Goal: Book appointment/travel/reservation

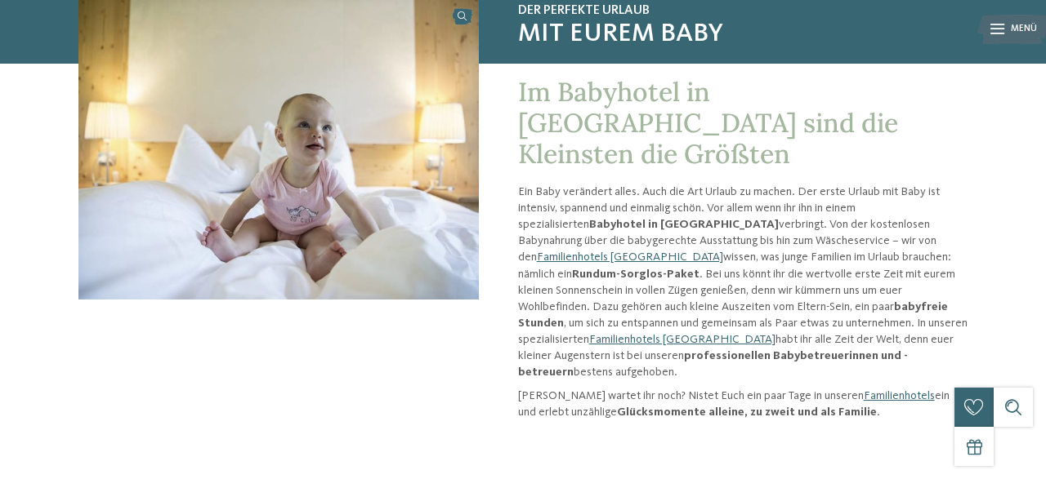
scroll to position [145, 0]
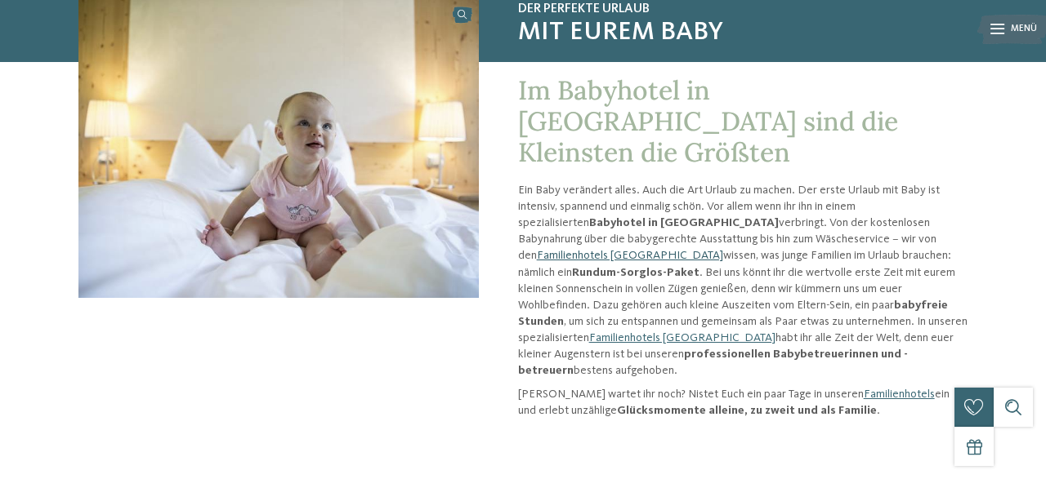
click at [723, 250] on link "Familienhotels [GEOGRAPHIC_DATA]" at bounding box center [630, 255] width 186 height 11
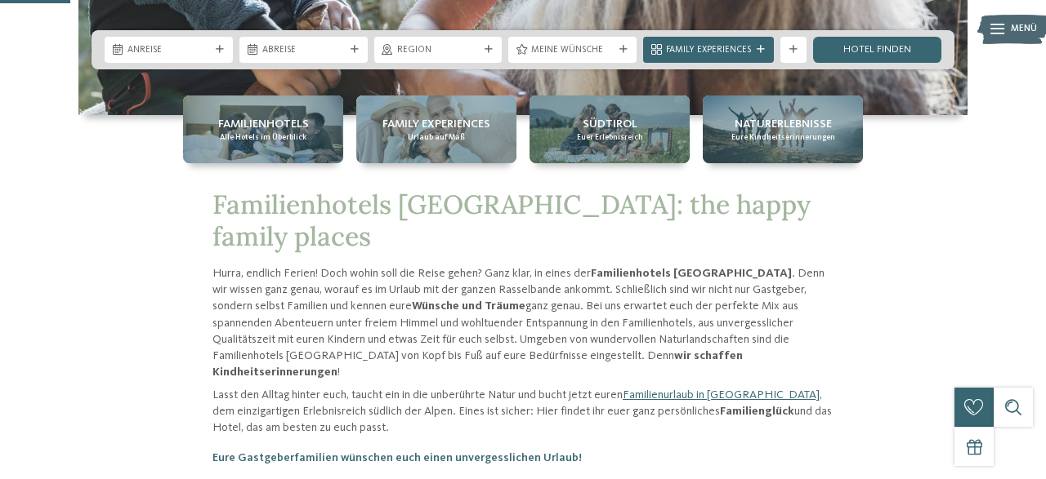
scroll to position [373, 0]
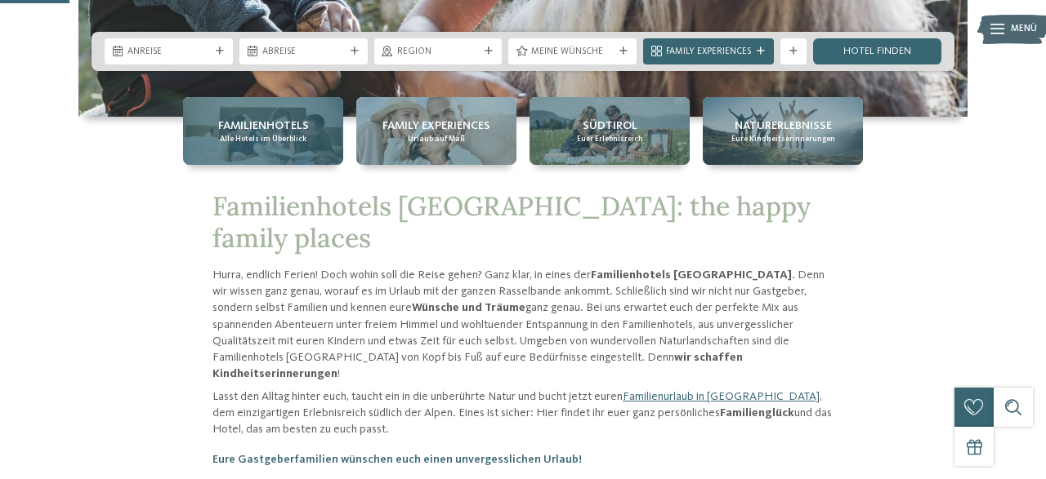
click at [255, 122] on span "Familienhotels" at bounding box center [263, 126] width 91 height 16
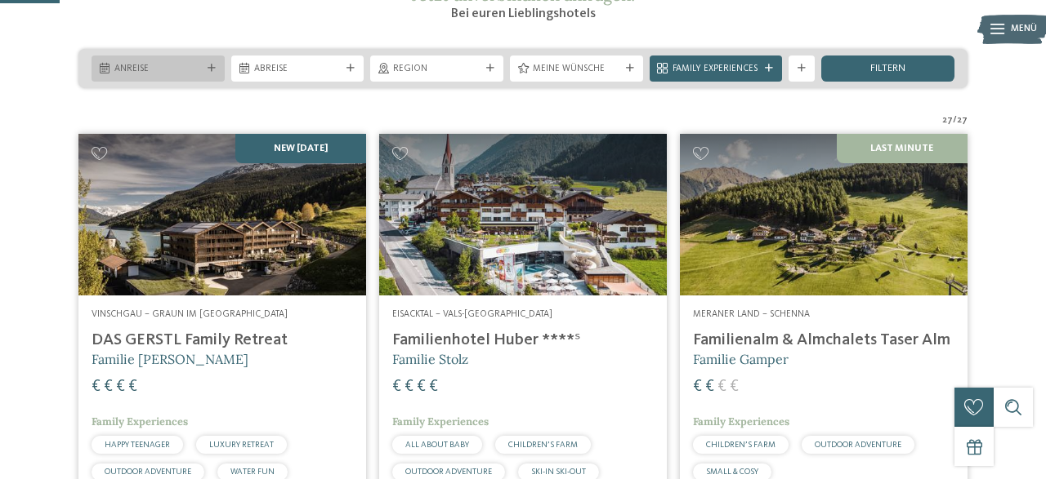
click at [211, 73] on icon at bounding box center [211, 69] width 8 height 8
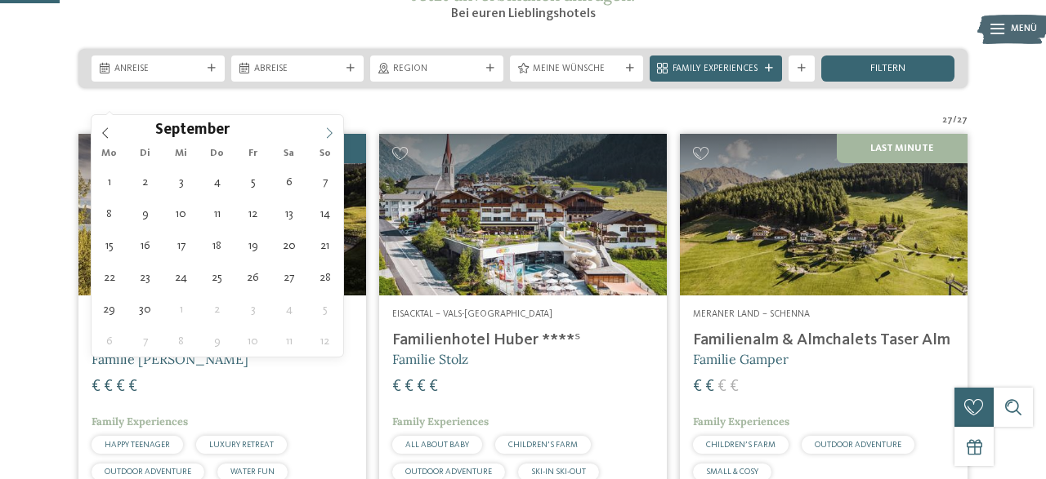
click at [325, 134] on icon at bounding box center [328, 132] width 11 height 11
type div "15.09.2025"
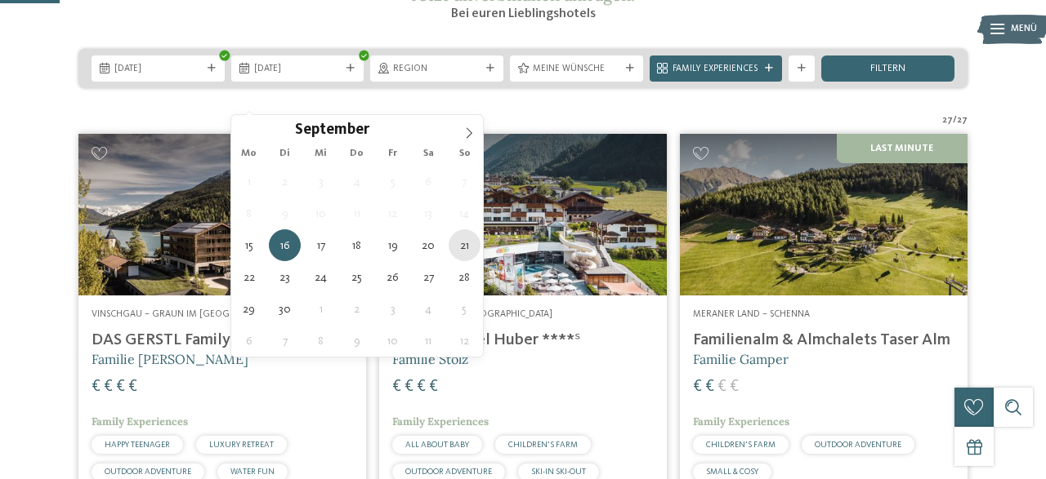
type div "21.09.2025"
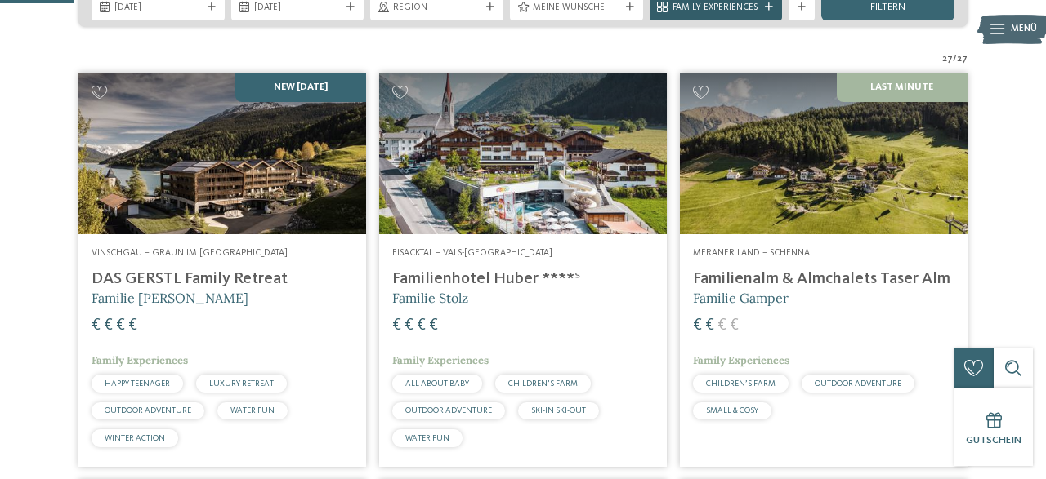
scroll to position [319, 0]
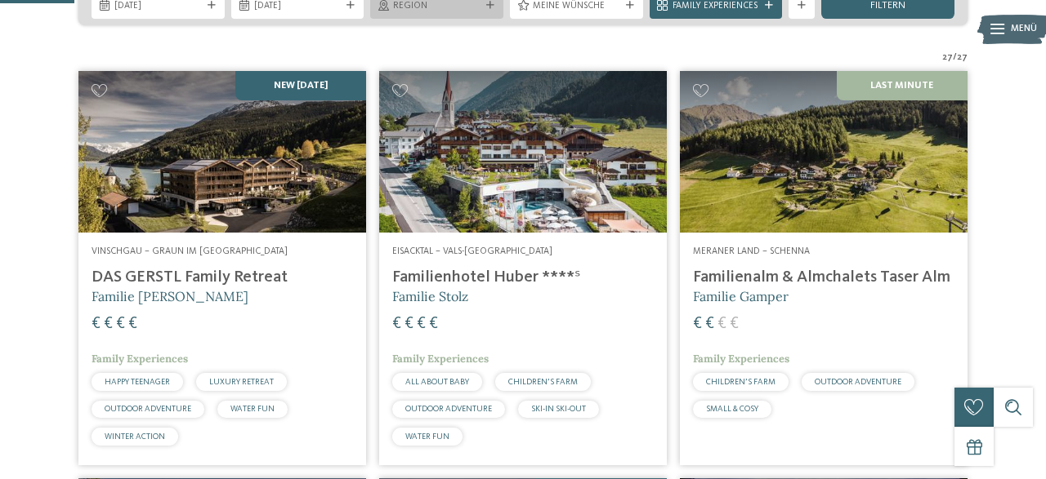
click at [474, 13] on span "Region" at bounding box center [436, 6] width 87 height 13
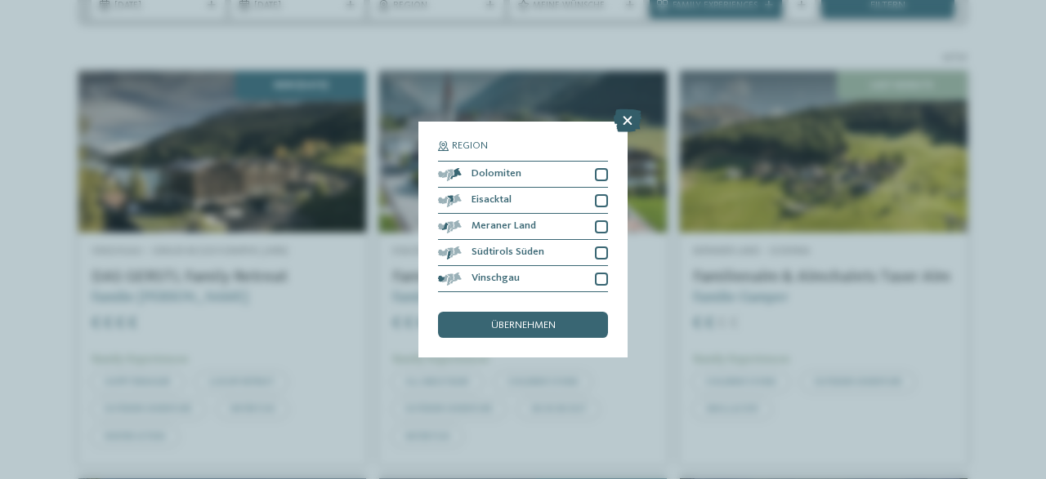
click at [631, 123] on icon at bounding box center [627, 120] width 28 height 23
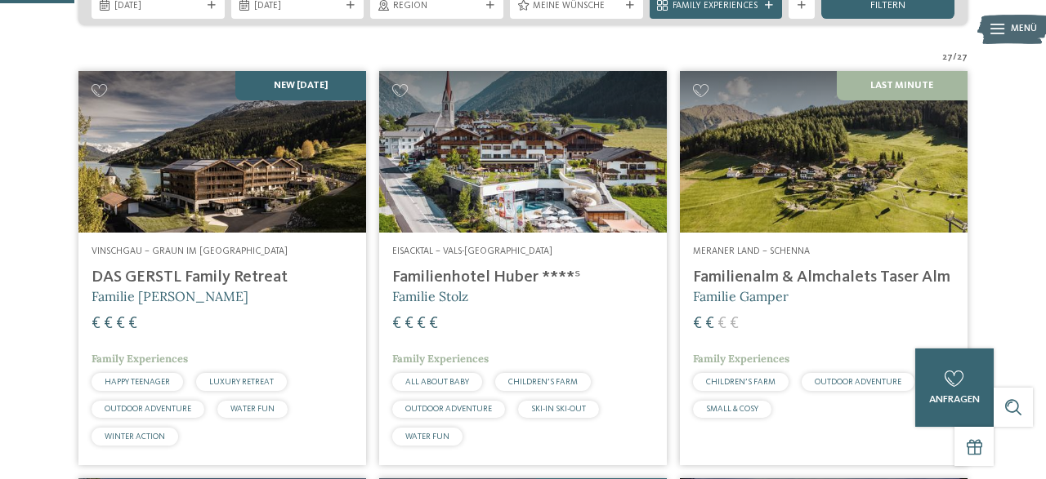
scroll to position [305, 0]
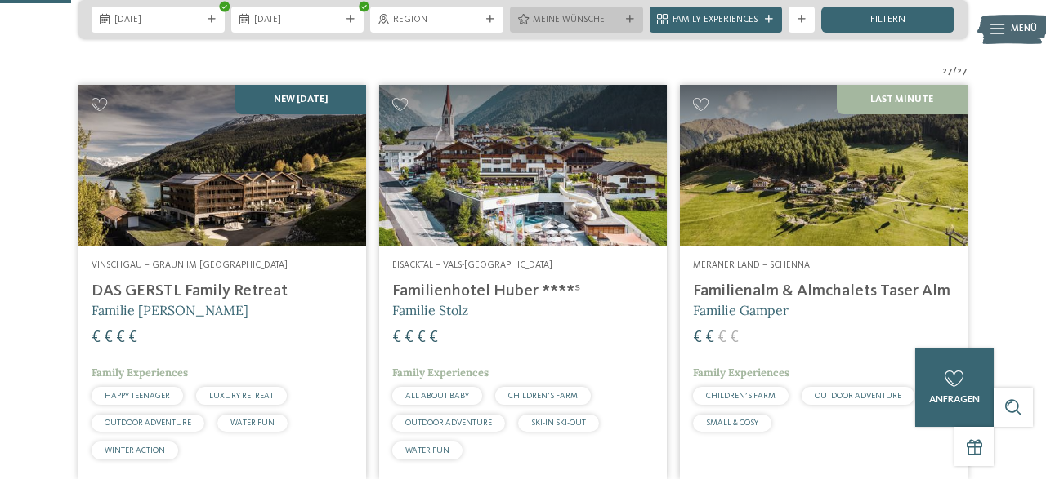
click at [594, 33] on div "Meine Wünsche" at bounding box center [576, 20] width 133 height 26
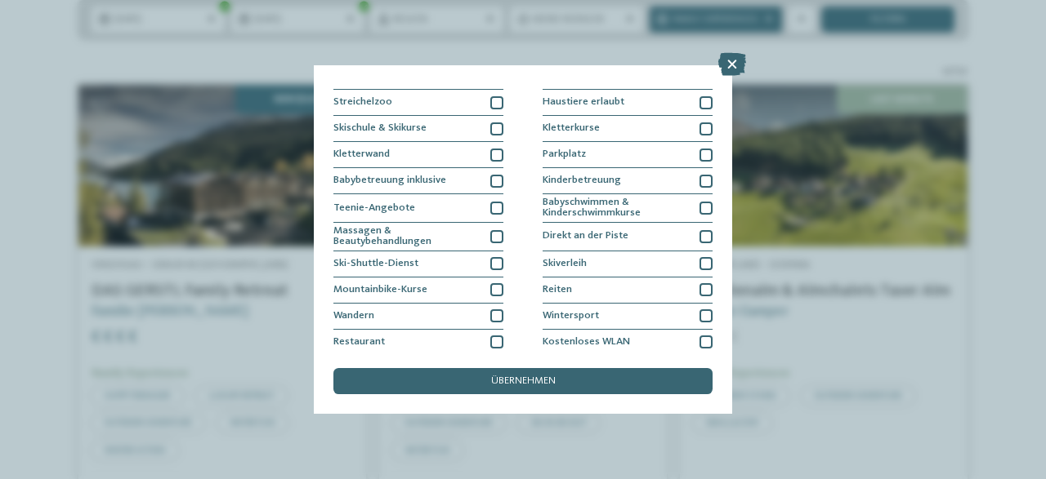
scroll to position [176, 0]
click at [499, 178] on div at bounding box center [496, 179] width 13 height 13
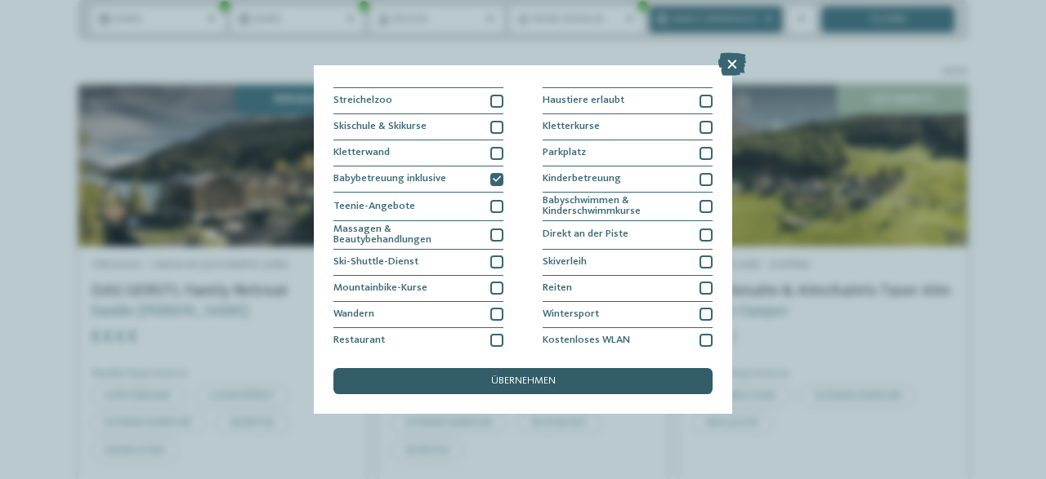
click at [543, 381] on span "übernehmen" at bounding box center [523, 382] width 65 height 11
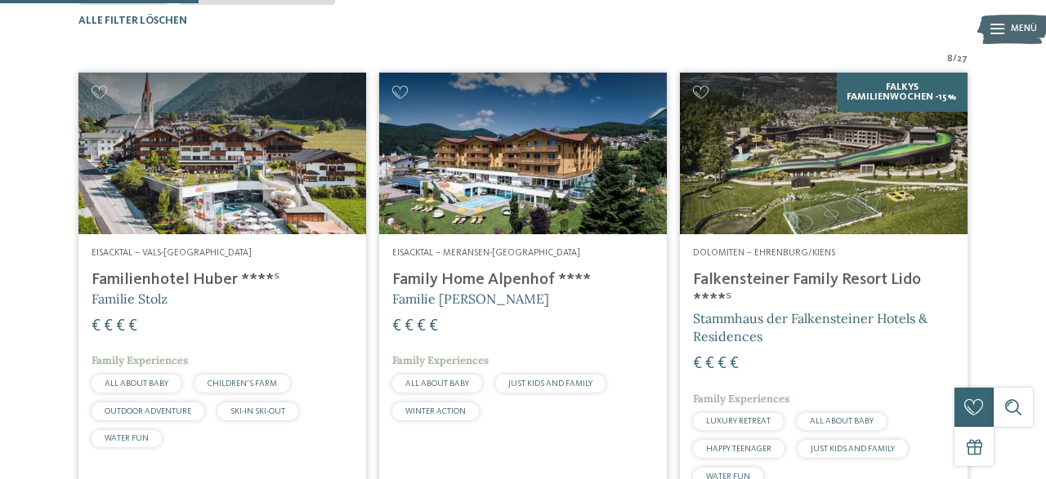
scroll to position [390, 0]
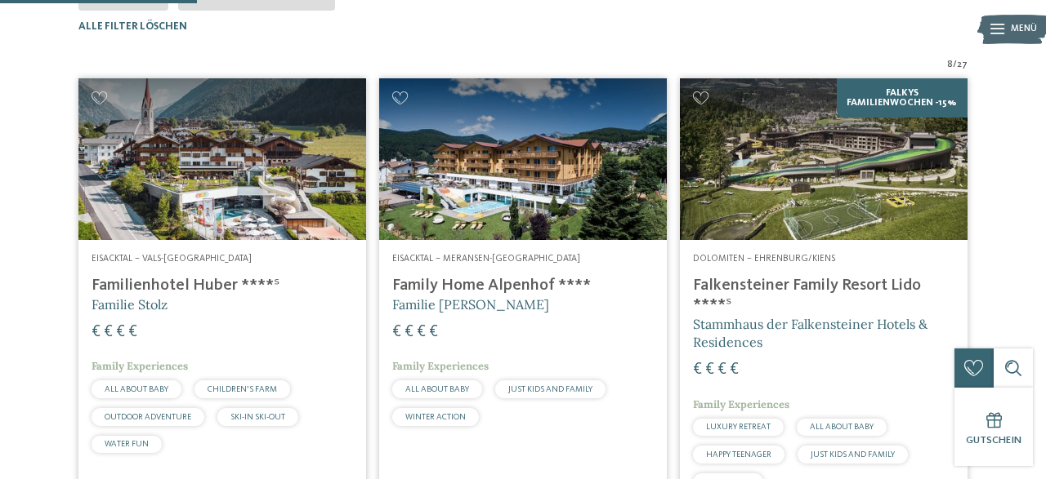
click at [197, 296] on h4 "Familienhotel Huber ****ˢ" at bounding box center [221, 286] width 261 height 20
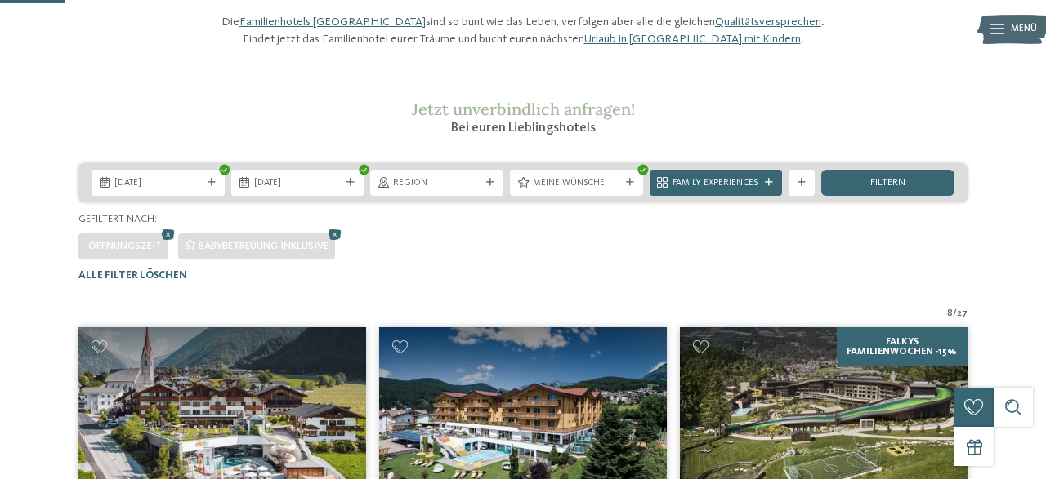
scroll to position [127, 0]
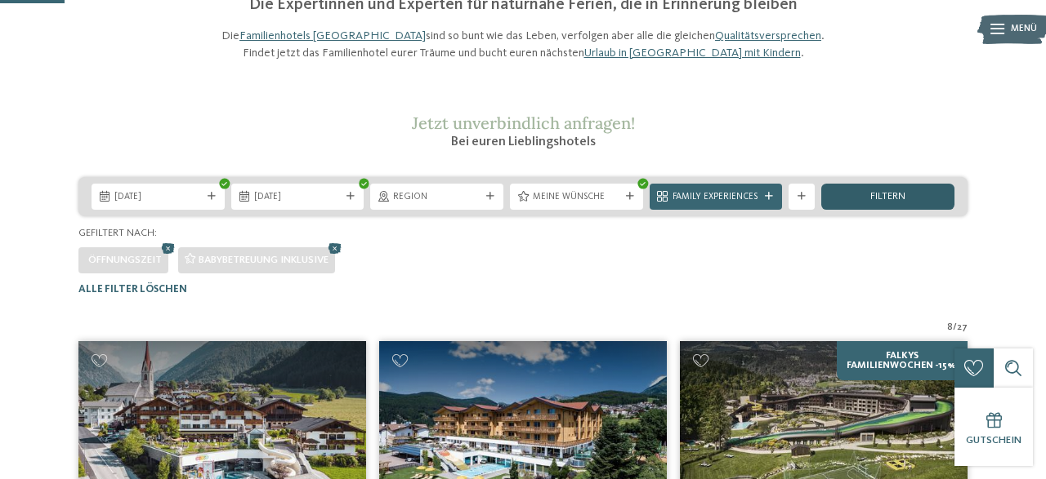
click at [876, 203] on span "filtern" at bounding box center [887, 197] width 35 height 11
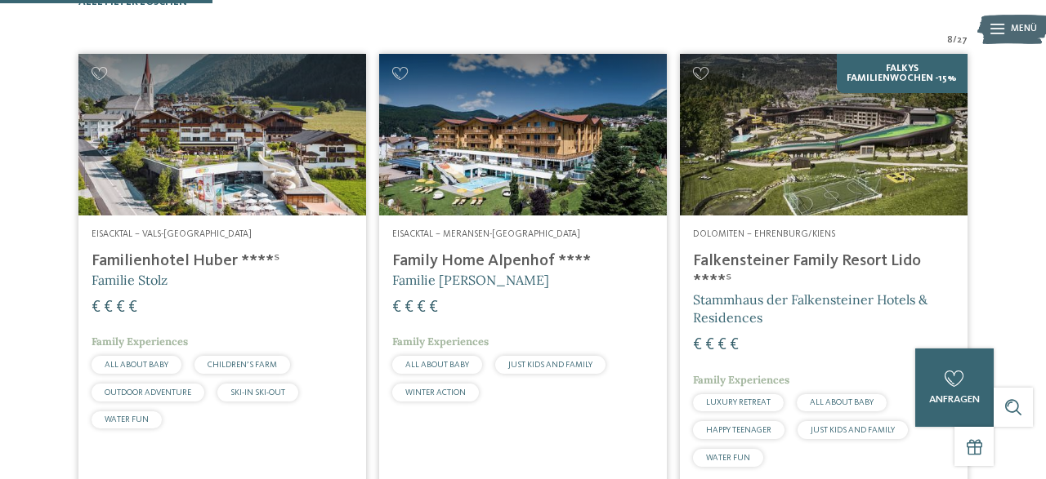
scroll to position [421, 0]
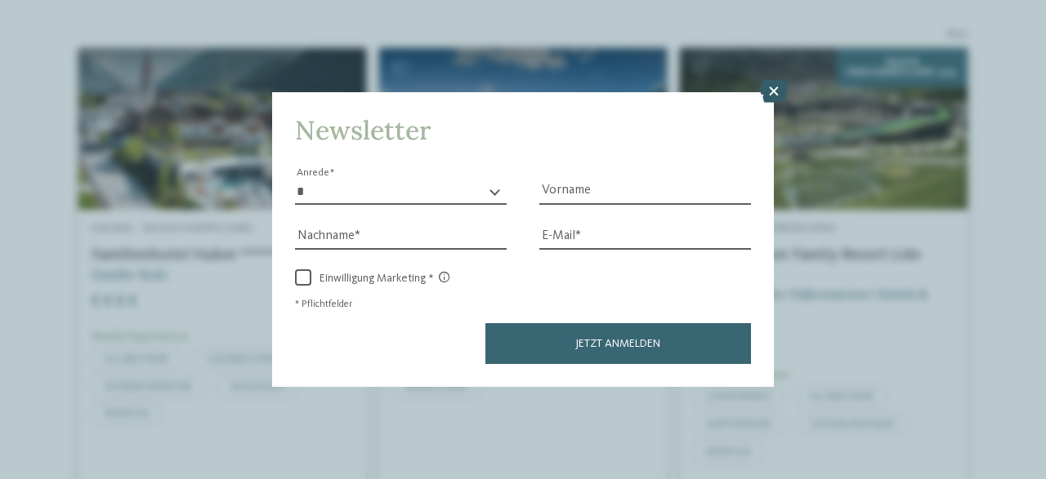
click at [779, 87] on icon at bounding box center [774, 91] width 28 height 23
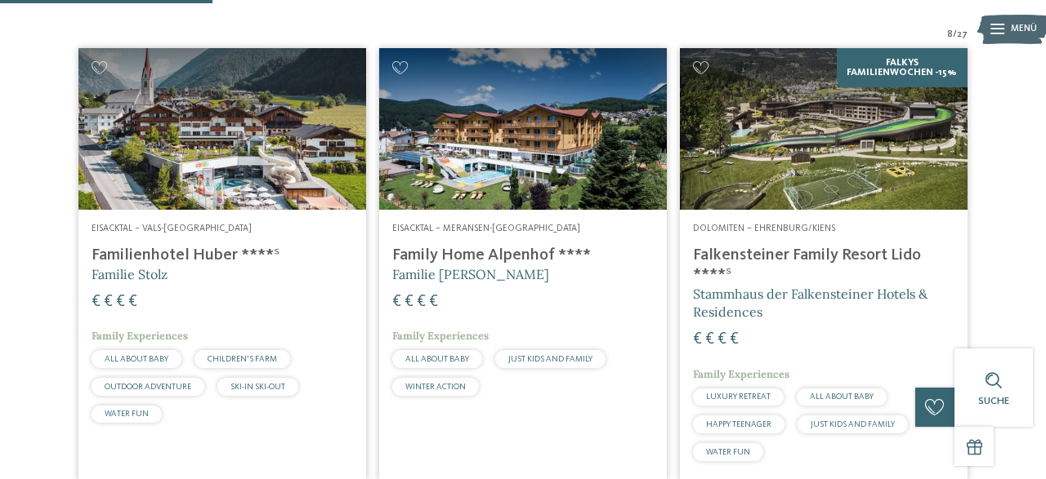
click at [800, 165] on img at bounding box center [824, 129] width 288 height 162
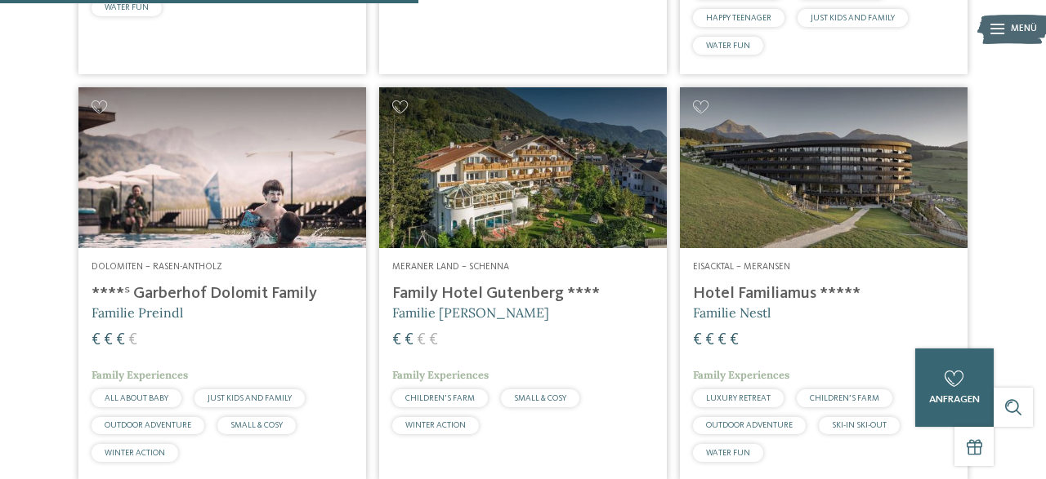
scroll to position [828, 0]
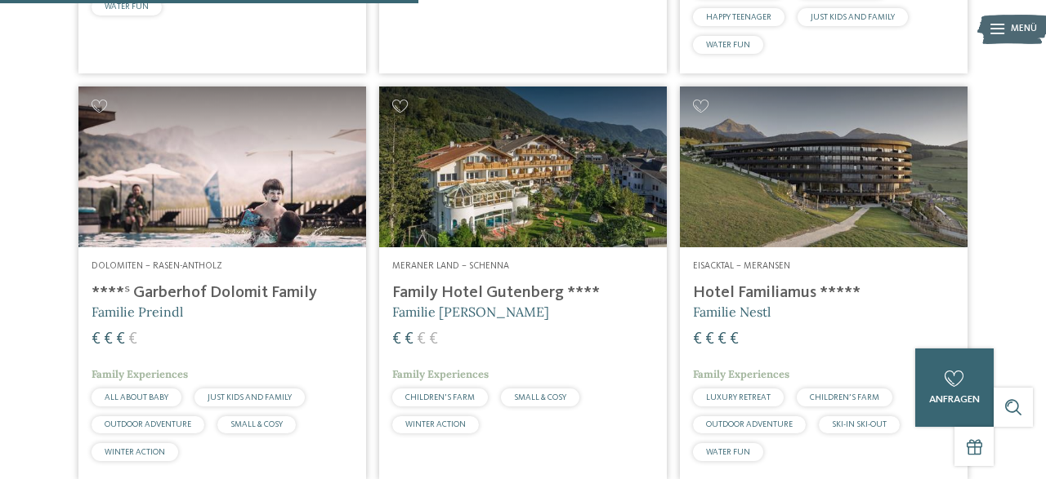
click at [807, 243] on img at bounding box center [824, 168] width 288 height 162
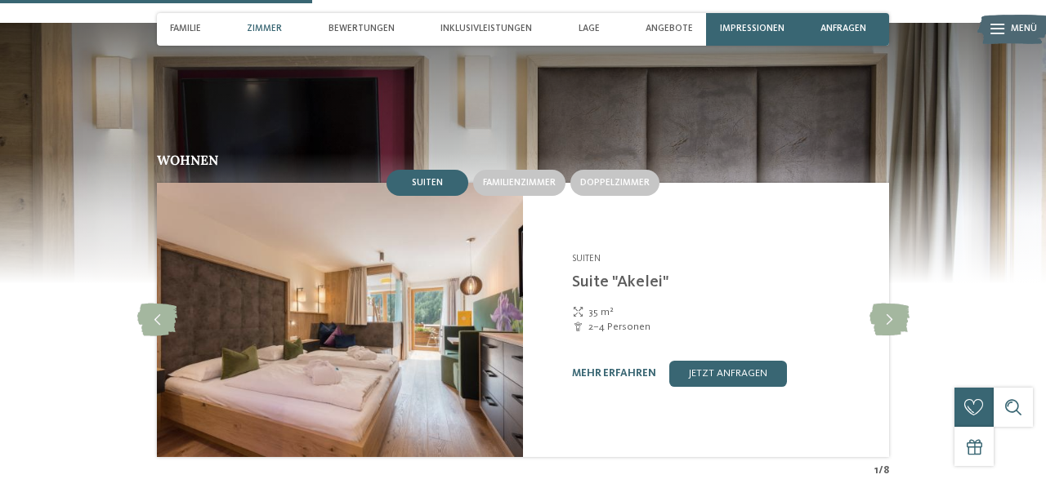
scroll to position [1444, 0]
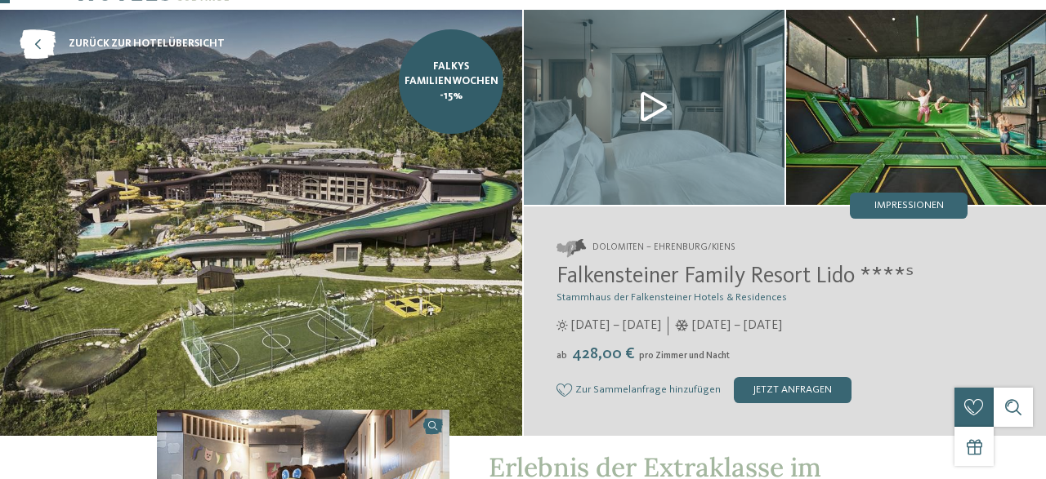
scroll to position [58, 0]
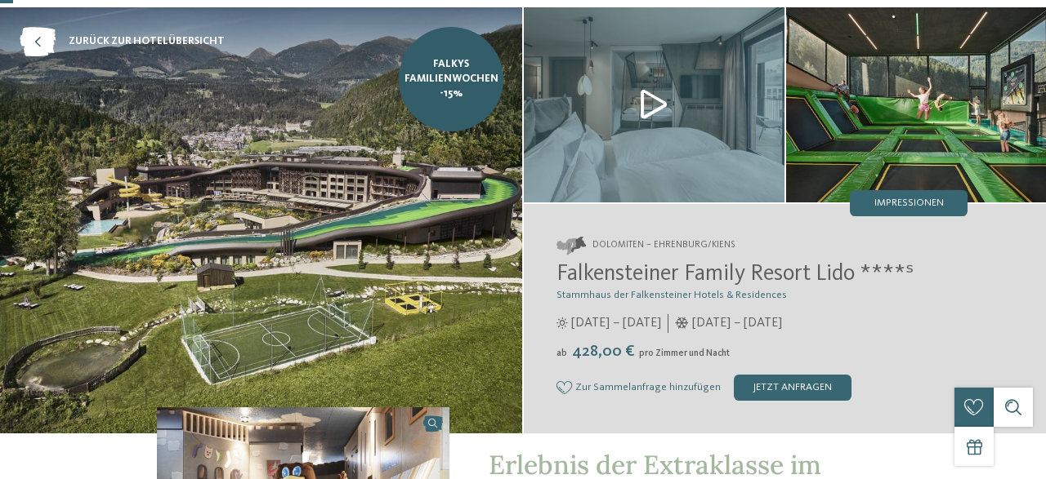
click at [651, 109] on img at bounding box center [654, 104] width 261 height 195
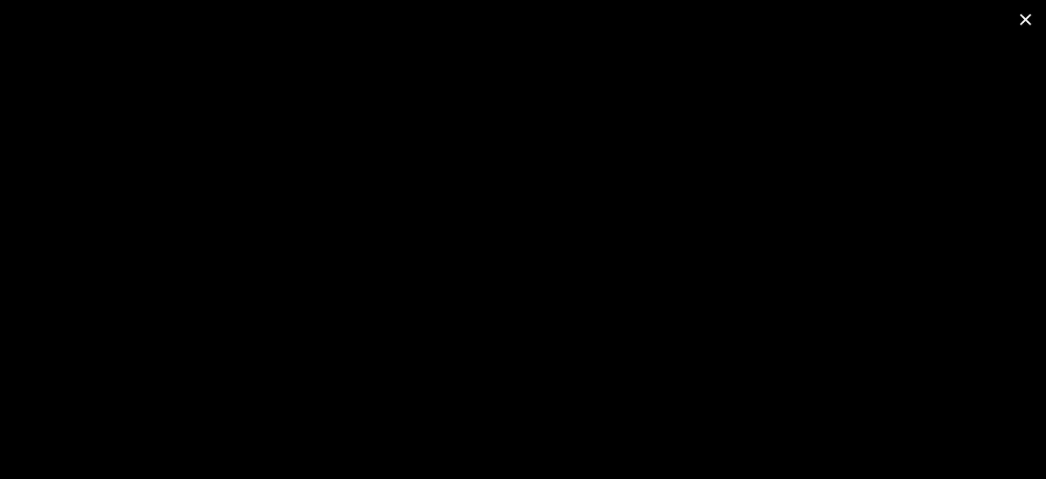
click at [1017, 25] on span at bounding box center [1025, 19] width 41 height 38
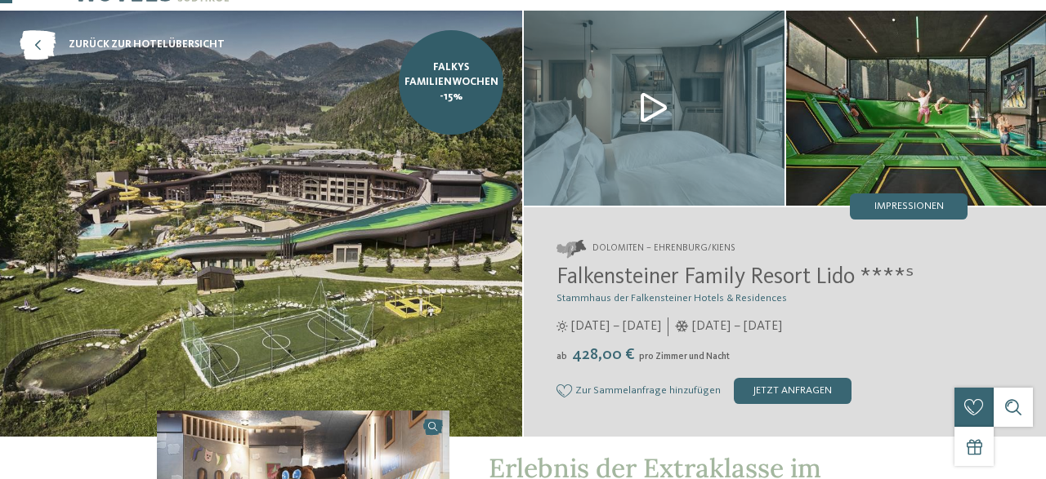
scroll to position [54, 0]
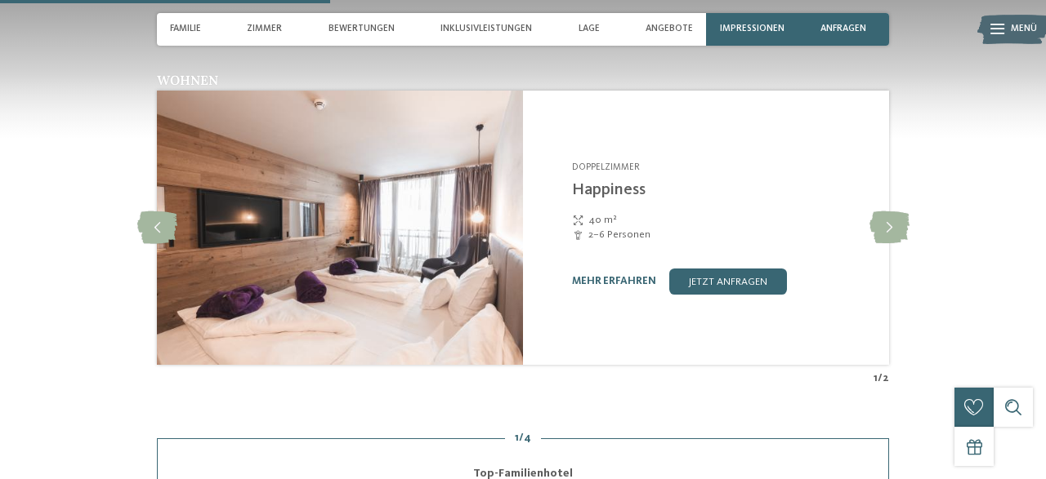
scroll to position [1571, 0]
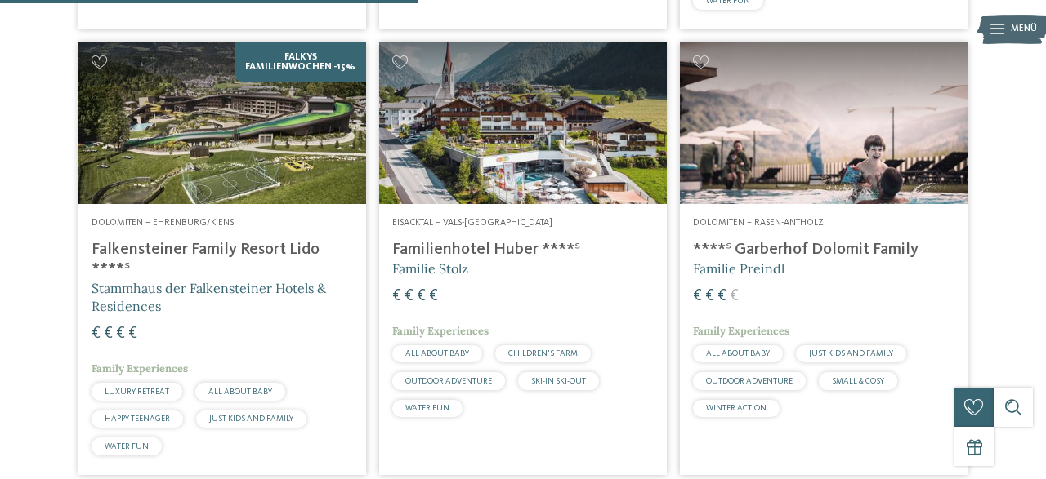
scroll to position [843, 0]
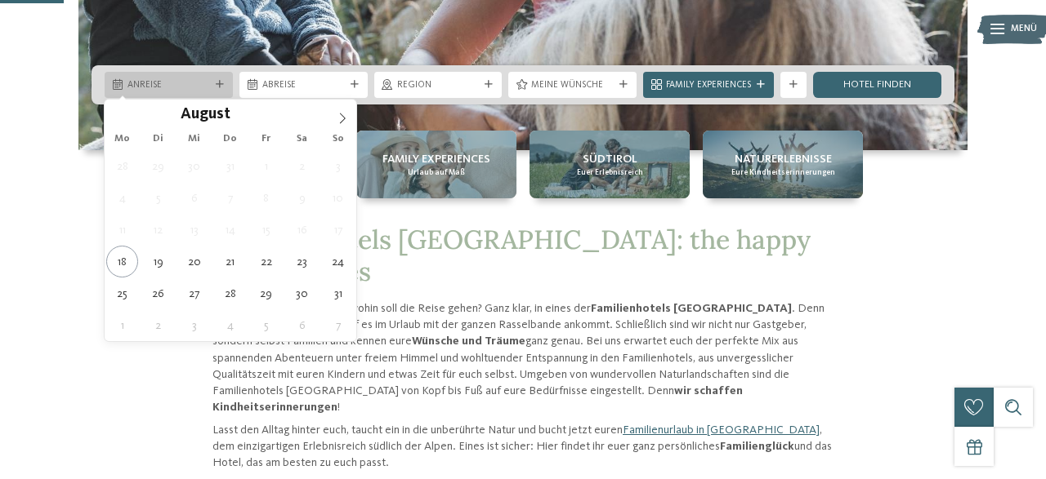
click at [202, 85] on span "Anreise" at bounding box center [168, 85] width 83 height 13
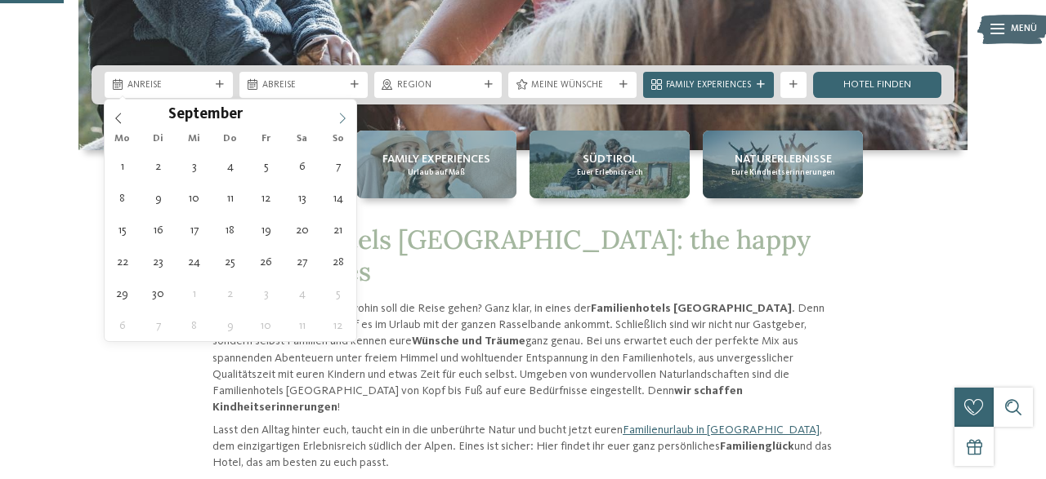
click at [337, 115] on icon at bounding box center [342, 118] width 11 height 11
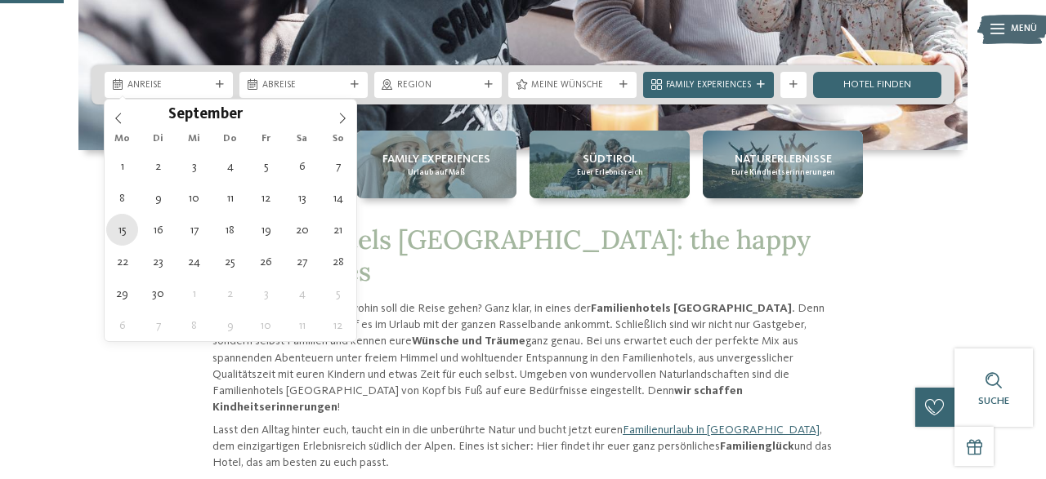
type div "15.09.2025"
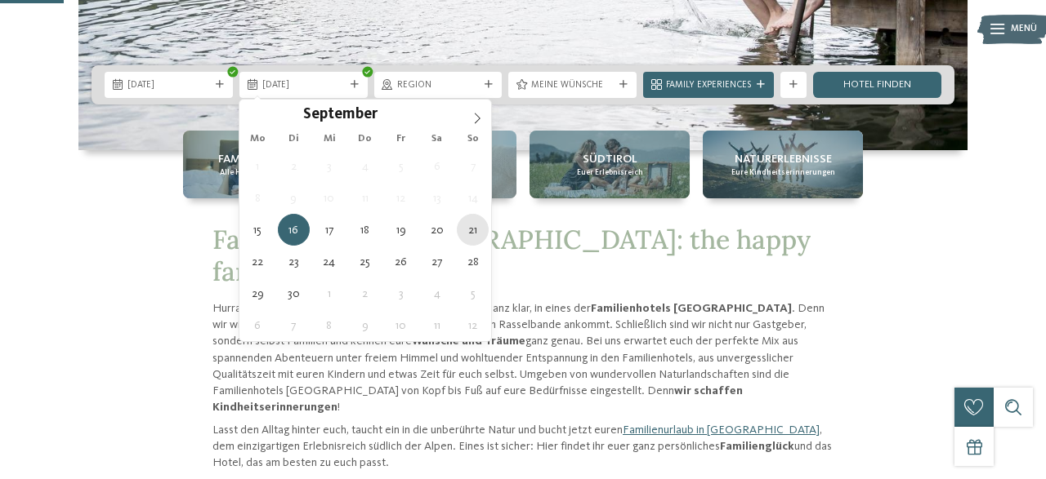
type div "21.09.2025"
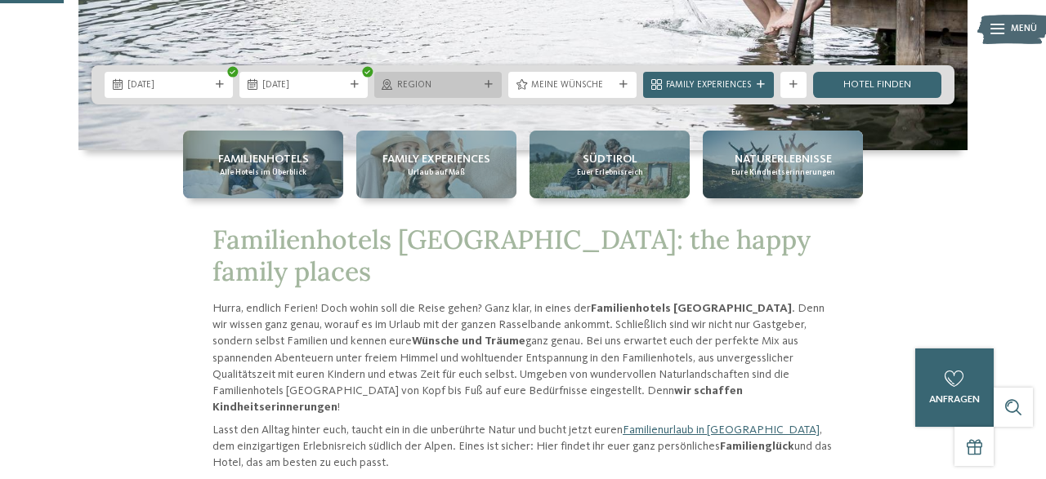
click at [473, 78] on div "Region" at bounding box center [438, 85] width 89 height 14
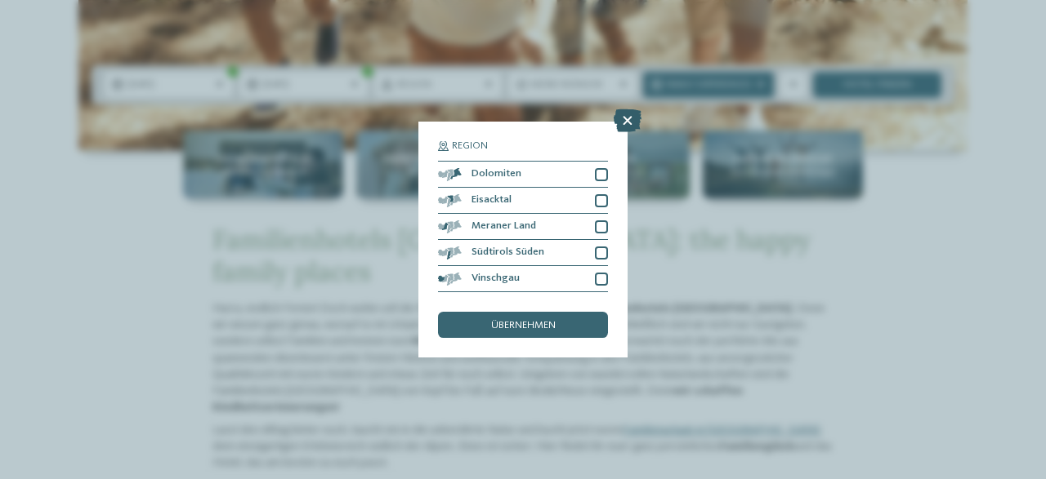
click at [634, 120] on icon at bounding box center [627, 120] width 28 height 23
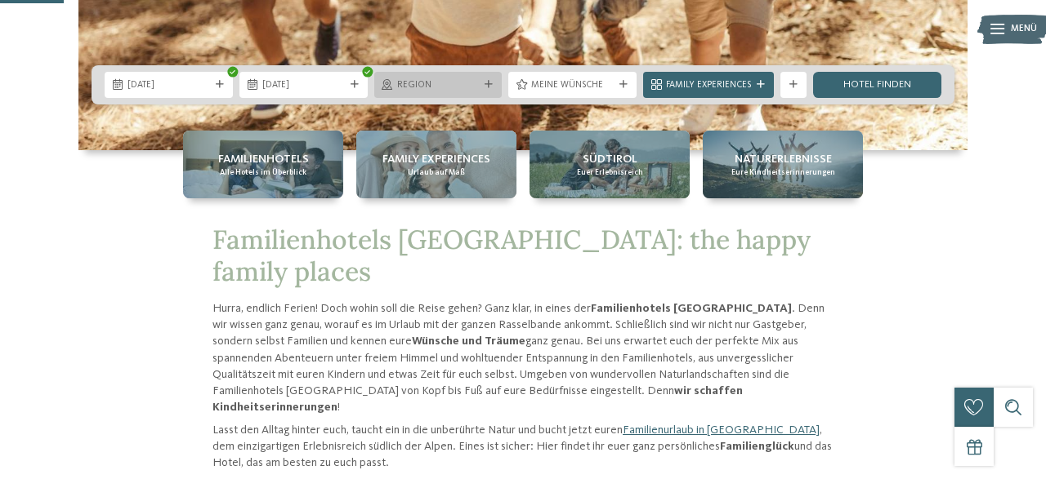
click at [482, 87] on div at bounding box center [488, 85] width 13 height 8
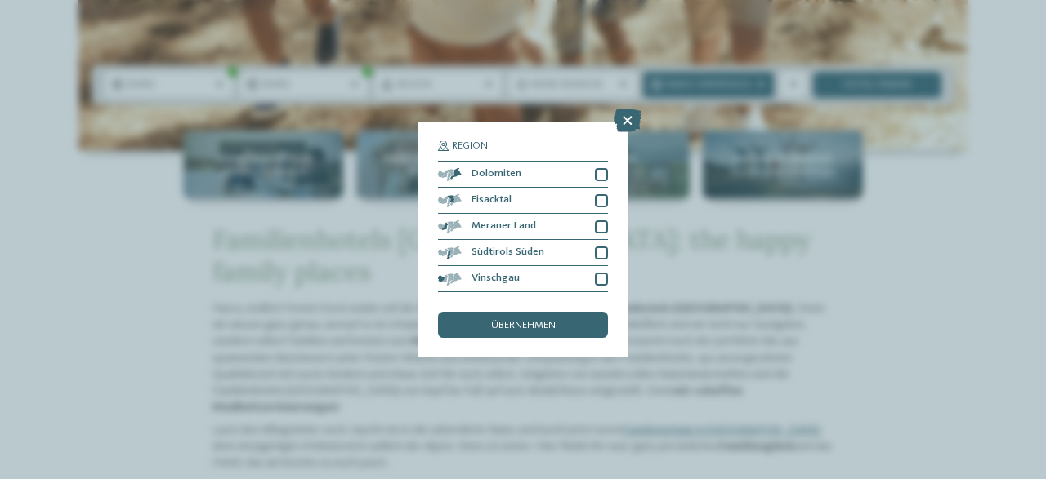
click at [474, 33] on div "Region Dolomiten" at bounding box center [523, 239] width 1046 height 479
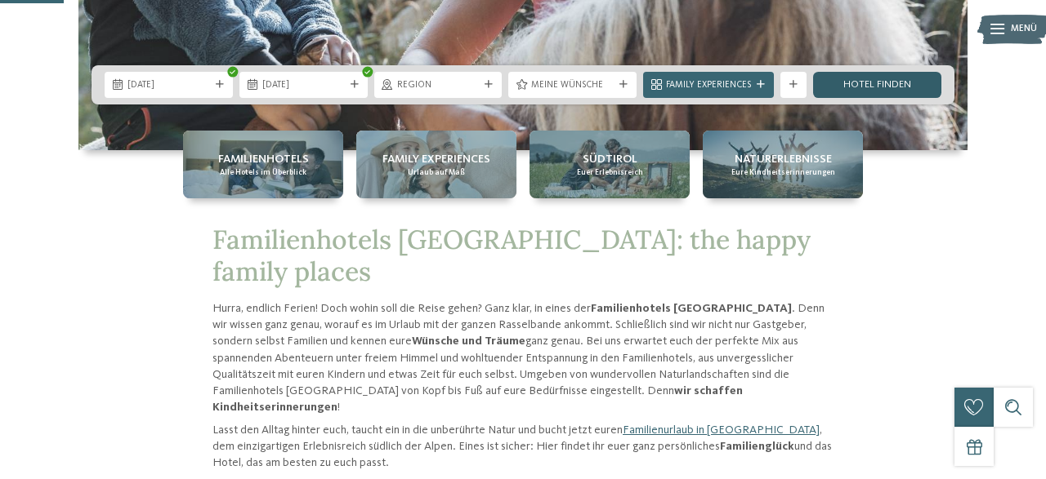
click at [864, 86] on link "Hotel finden" at bounding box center [877, 85] width 128 height 26
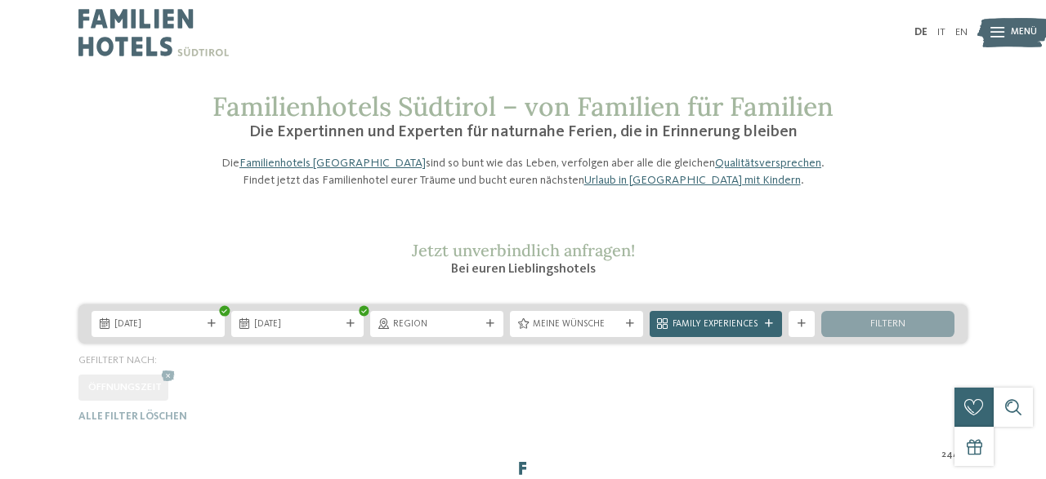
click at [574, 370] on div "15.09.2025 21.09.2025 Region" at bounding box center [523, 364] width 1046 height 118
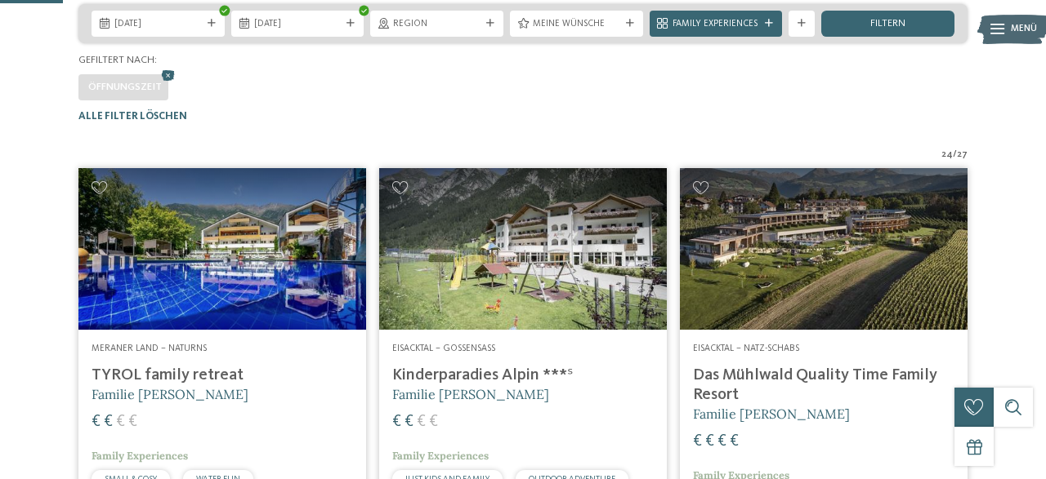
scroll to position [240, 0]
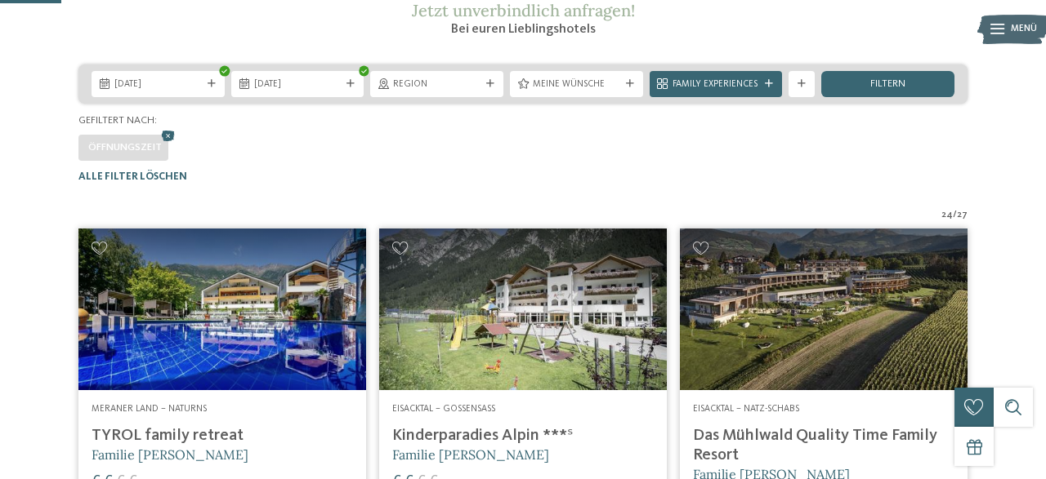
click at [609, 91] on span "Meine Wünsche" at bounding box center [576, 84] width 87 height 13
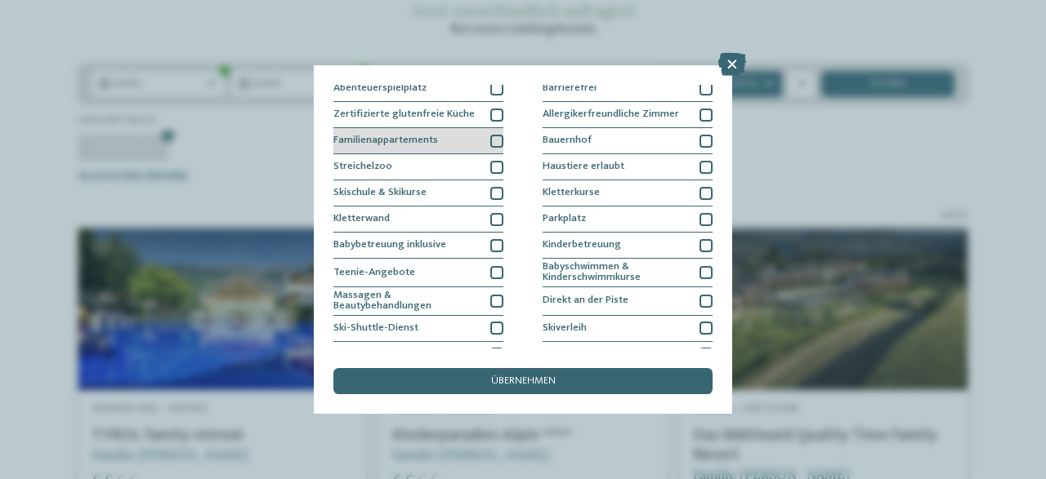
scroll to position [115, 0]
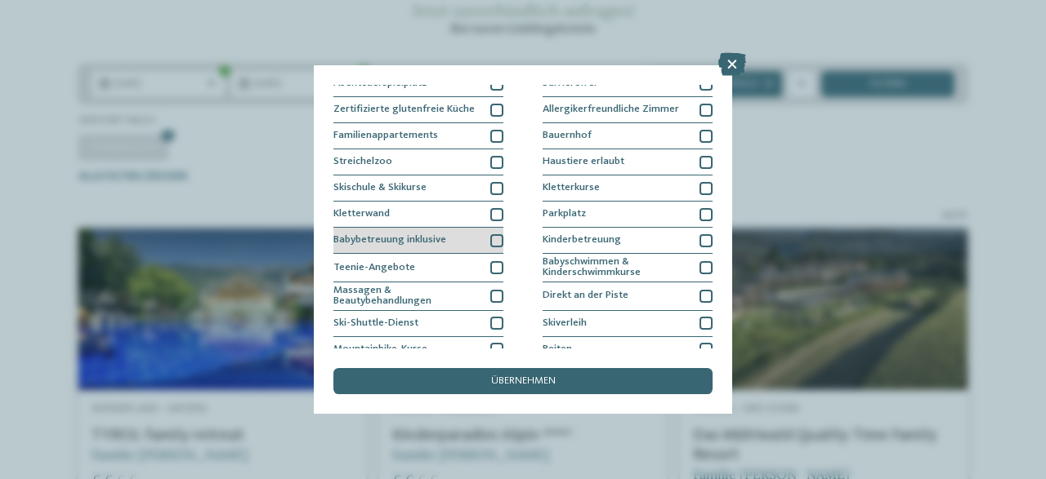
click at [496, 235] on div at bounding box center [496, 240] width 13 height 13
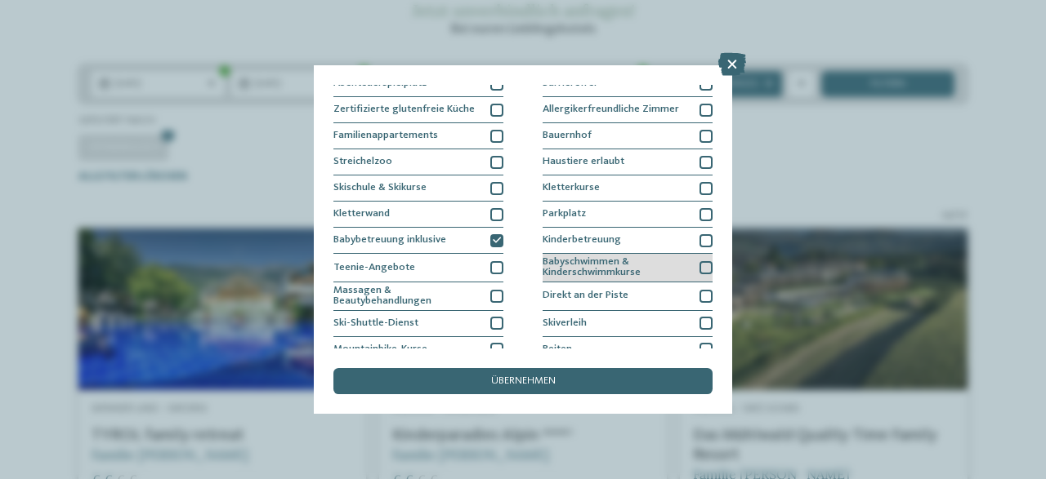
click at [703, 265] on div at bounding box center [705, 267] width 13 height 13
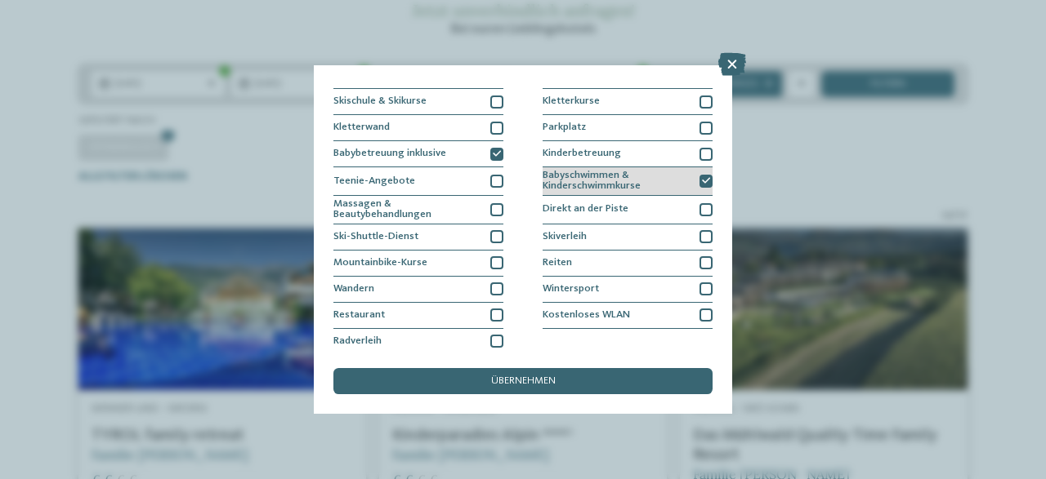
scroll to position [206, 0]
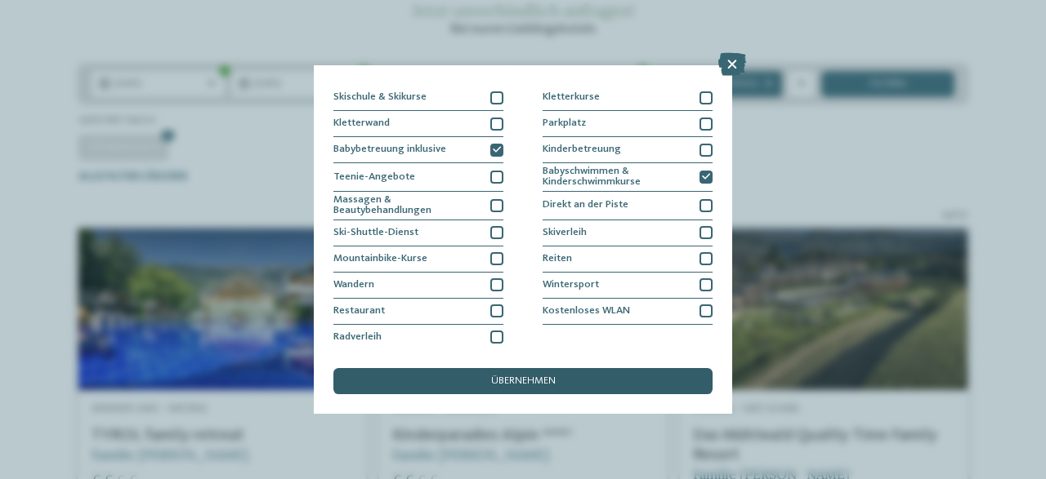
click at [562, 381] on div "übernehmen" at bounding box center [522, 381] width 379 height 26
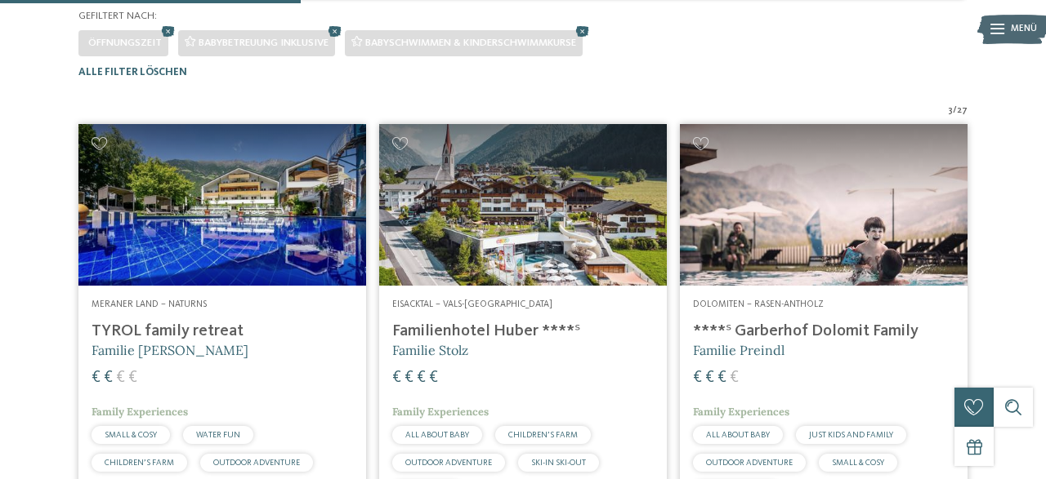
scroll to position [348, 0]
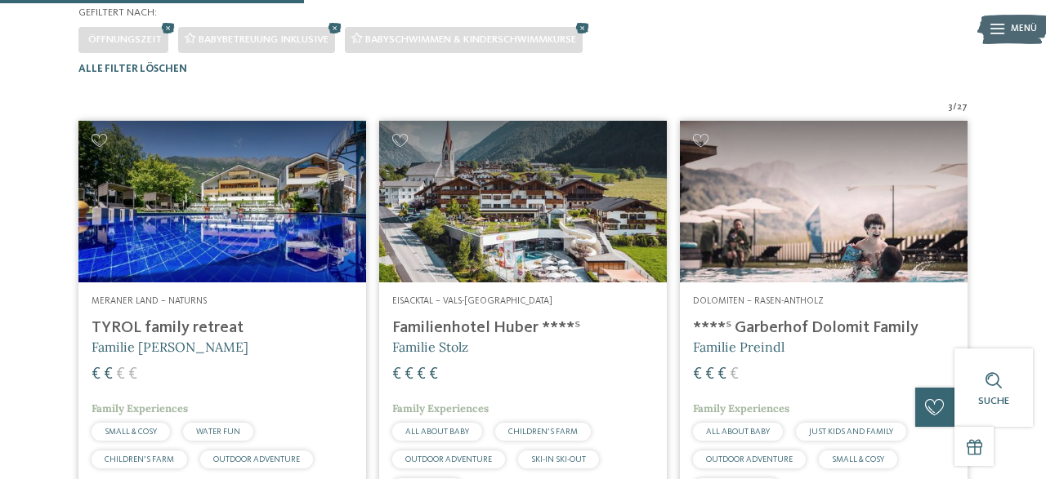
click at [792, 338] on h4 "****ˢ Garberhof Dolomit Family" at bounding box center [823, 329] width 261 height 20
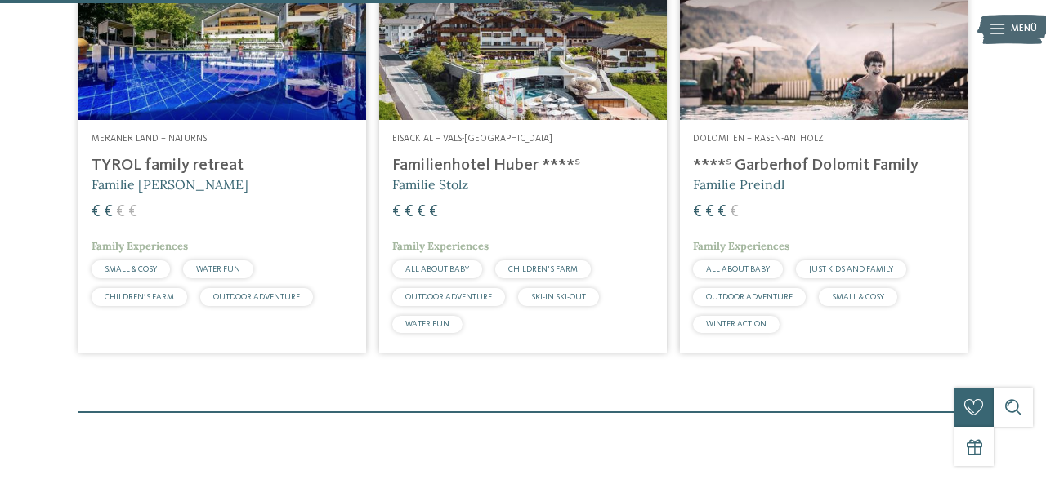
scroll to position [411, 0]
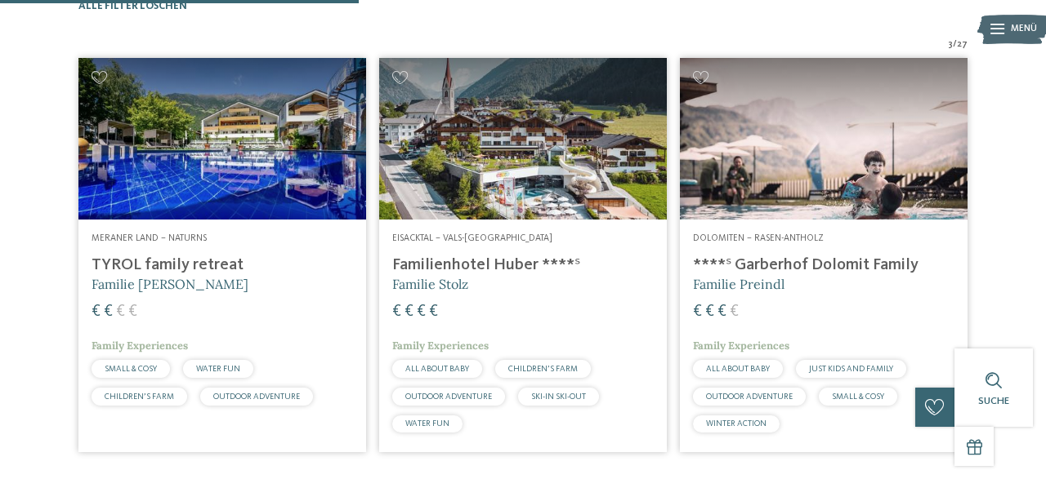
click at [469, 275] on h4 "Familienhotel Huber ****ˢ" at bounding box center [522, 266] width 261 height 20
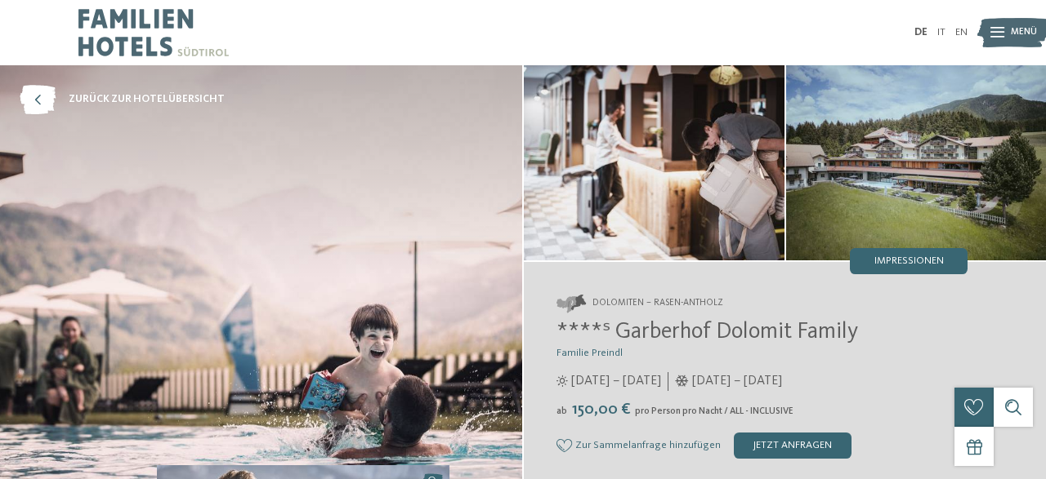
click at [899, 161] on img at bounding box center [916, 162] width 261 height 195
click at [905, 260] on span "Impressionen" at bounding box center [908, 261] width 69 height 11
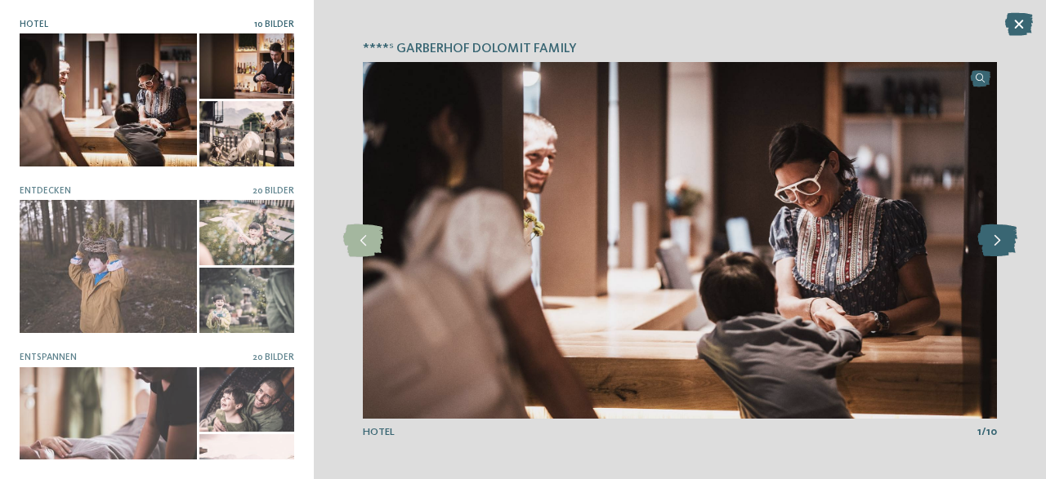
click at [1003, 245] on icon at bounding box center [997, 241] width 40 height 33
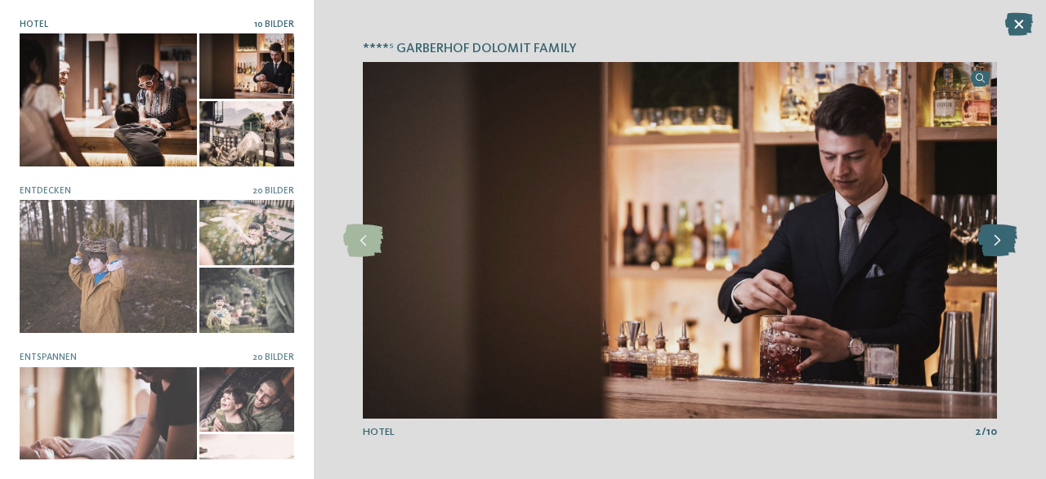
click at [1003, 245] on icon at bounding box center [997, 241] width 40 height 33
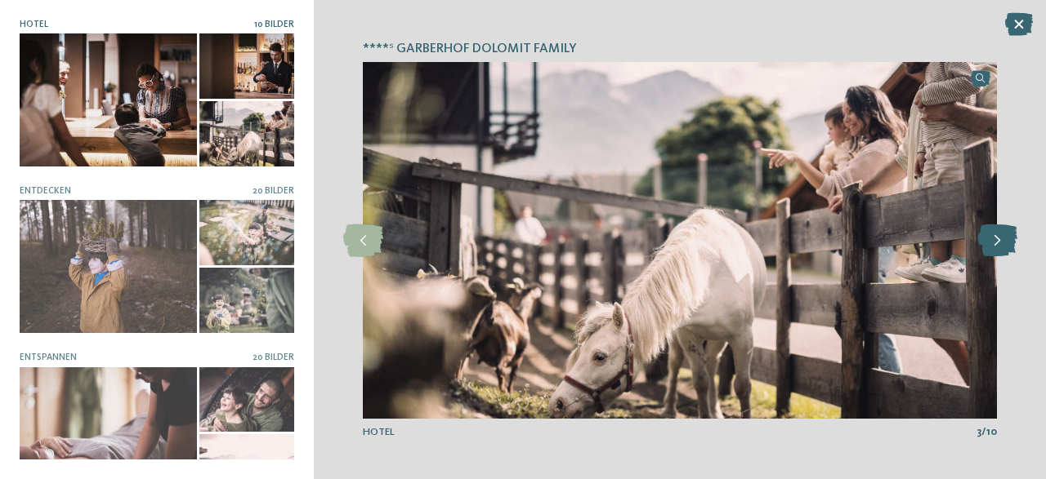
click at [1003, 245] on icon at bounding box center [997, 241] width 40 height 33
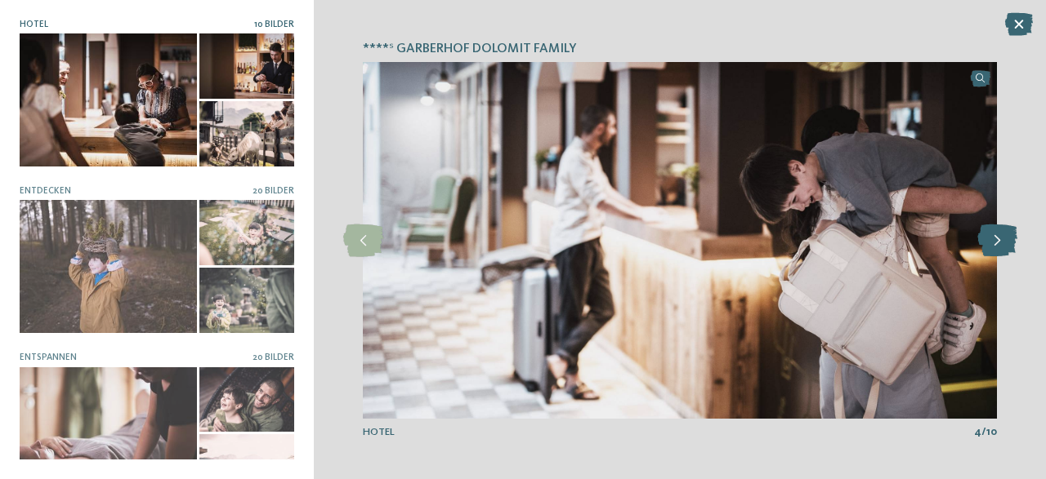
click at [1003, 245] on icon at bounding box center [997, 241] width 40 height 33
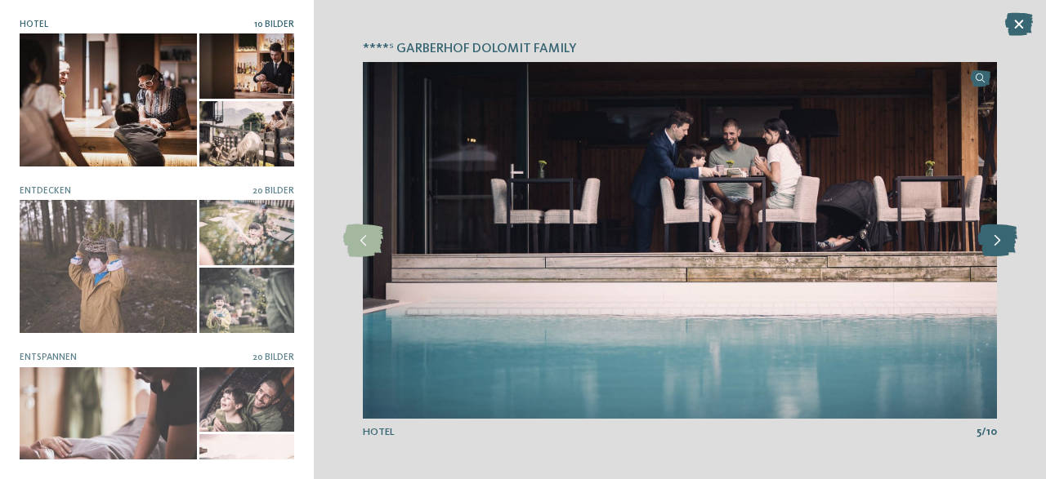
click at [1003, 245] on icon at bounding box center [997, 241] width 40 height 33
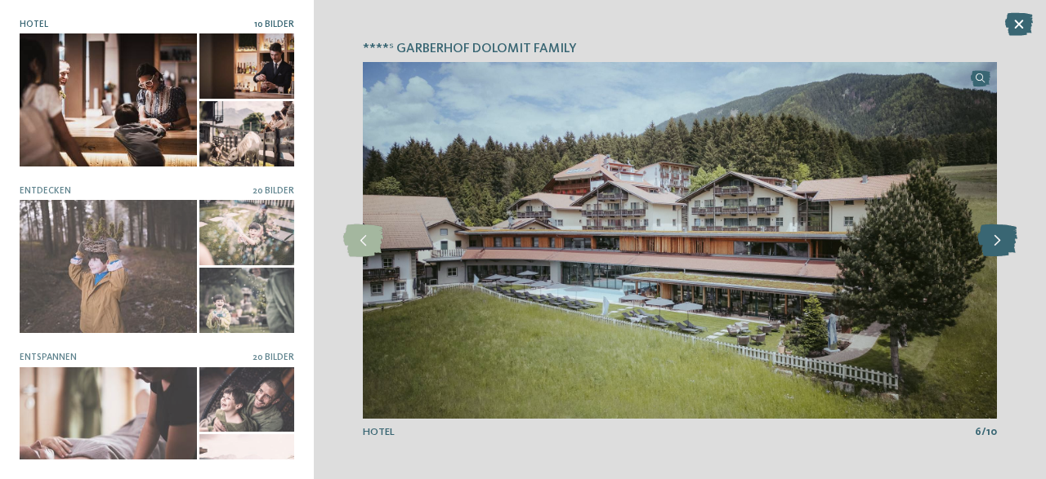
click at [1003, 245] on icon at bounding box center [997, 241] width 40 height 33
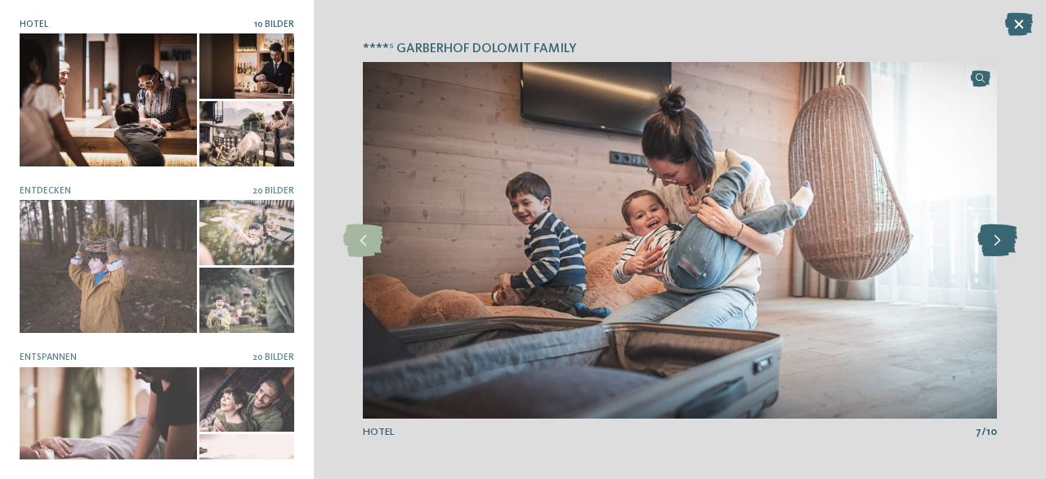
click at [1003, 245] on icon at bounding box center [997, 241] width 40 height 33
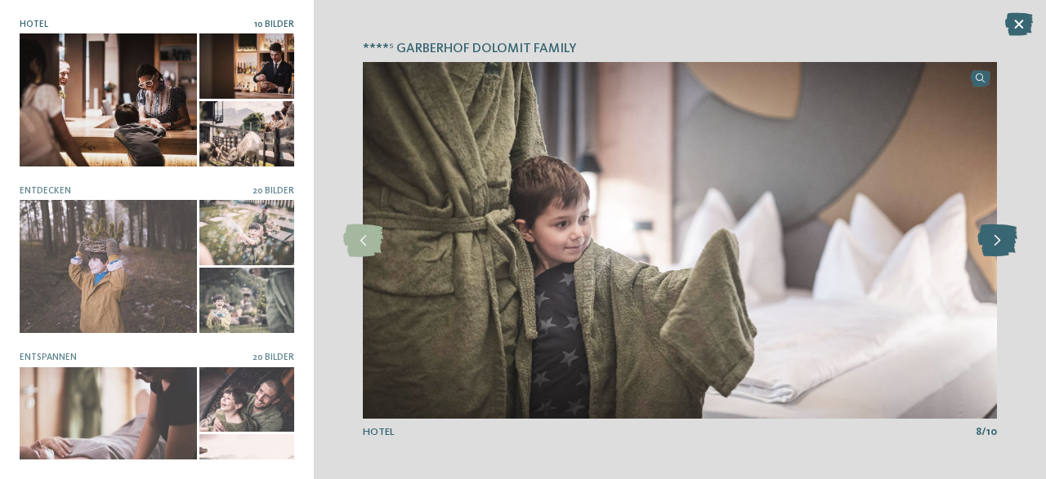
click at [1003, 245] on icon at bounding box center [997, 241] width 40 height 33
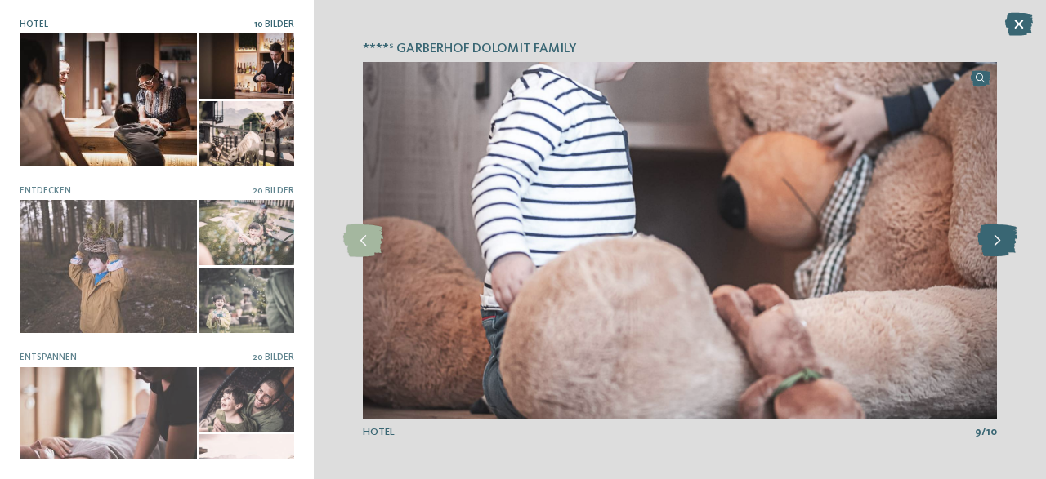
click at [1003, 245] on icon at bounding box center [997, 241] width 40 height 33
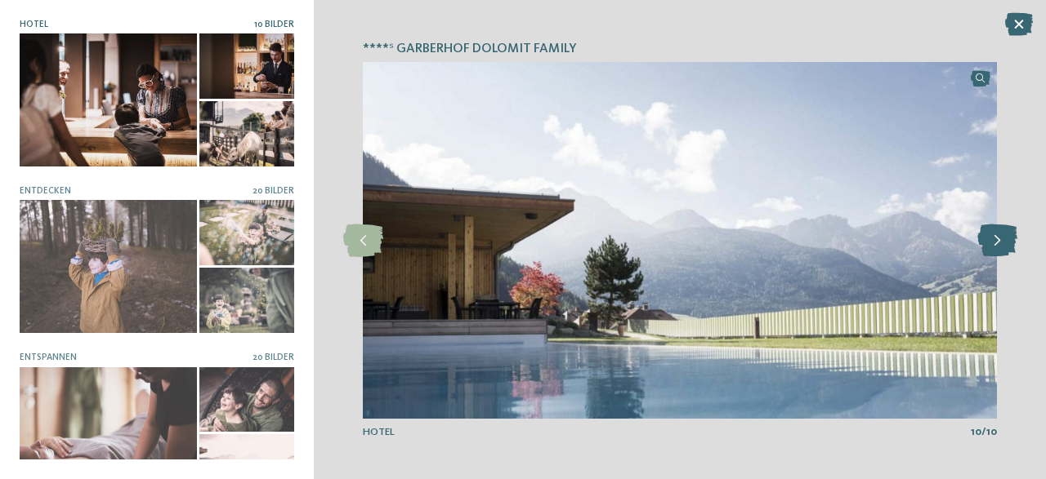
click at [1003, 245] on icon at bounding box center [997, 241] width 40 height 33
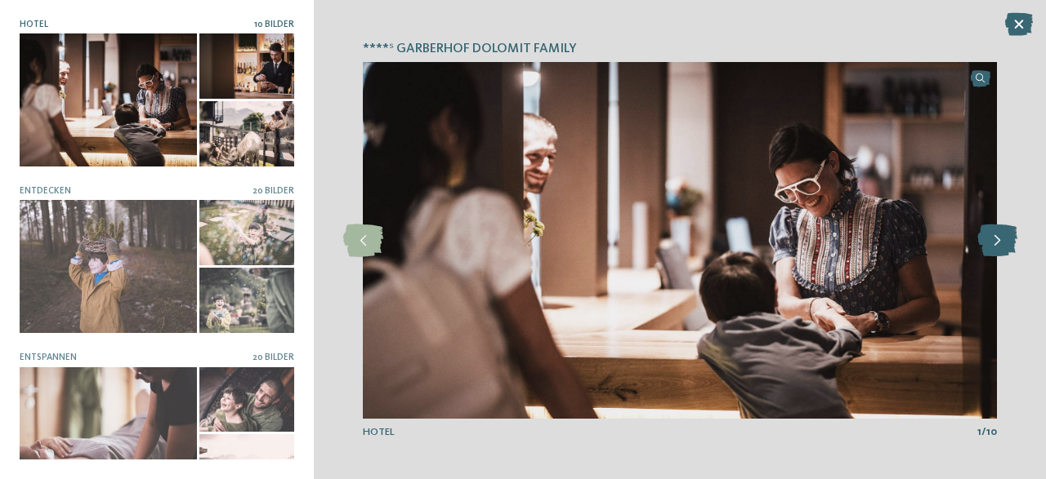
click at [1003, 245] on icon at bounding box center [997, 241] width 40 height 33
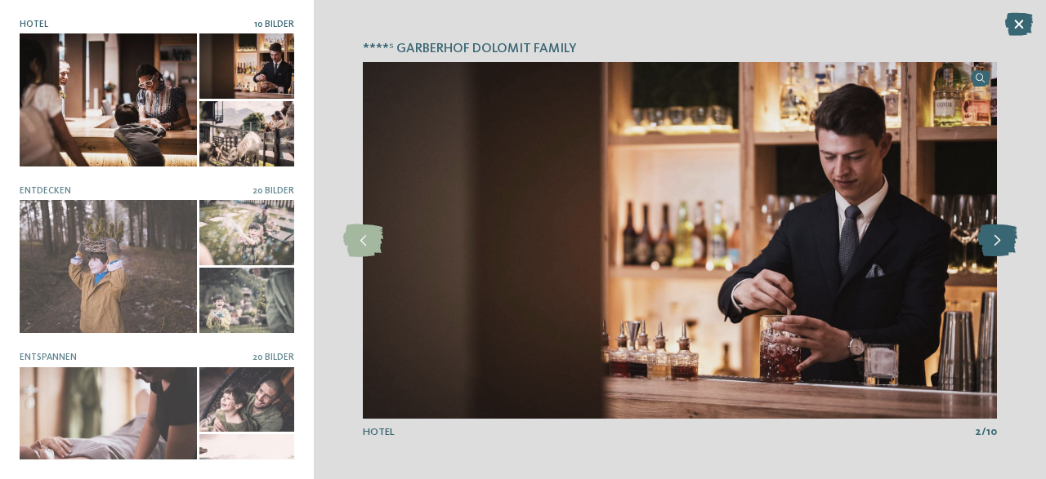
click at [1003, 245] on icon at bounding box center [997, 241] width 40 height 33
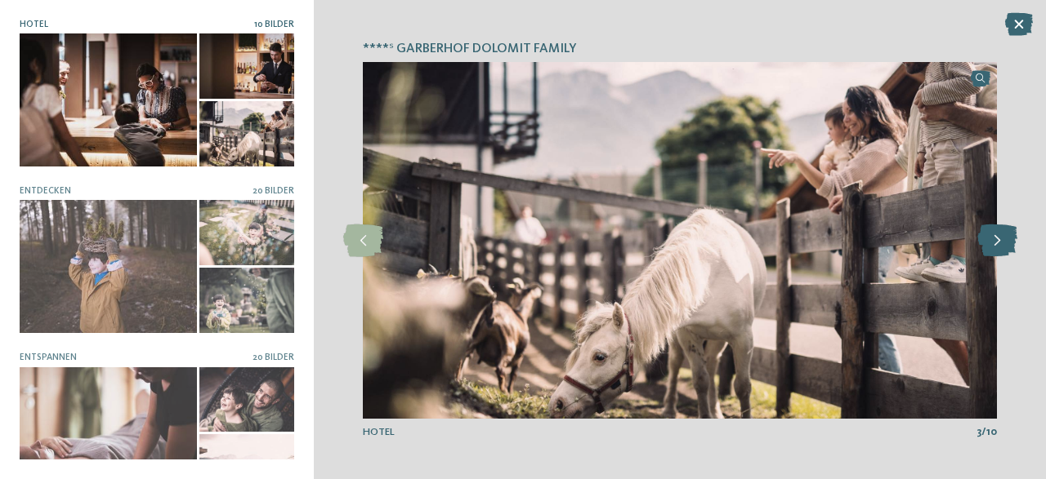
click at [1003, 245] on icon at bounding box center [997, 241] width 40 height 33
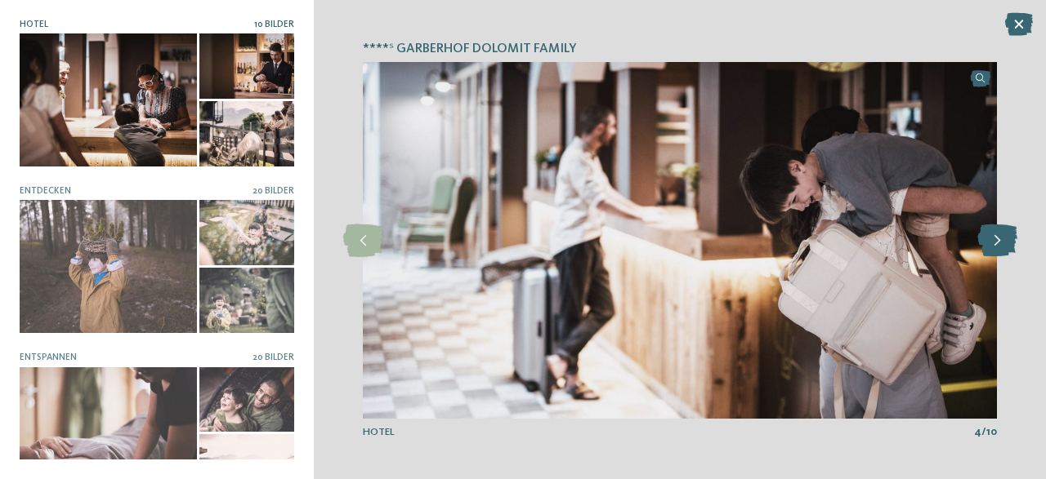
click at [1003, 245] on icon at bounding box center [997, 241] width 40 height 33
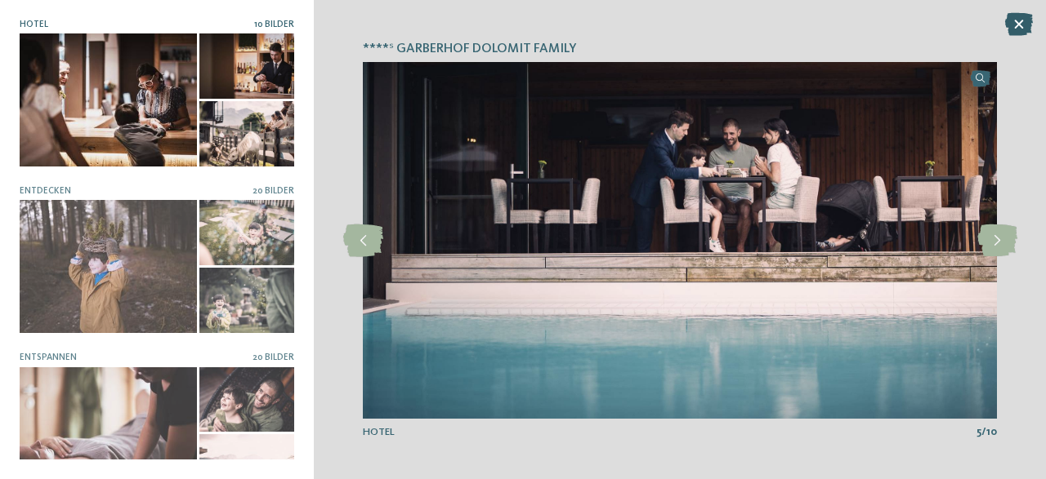
click at [1020, 29] on icon at bounding box center [1019, 24] width 28 height 23
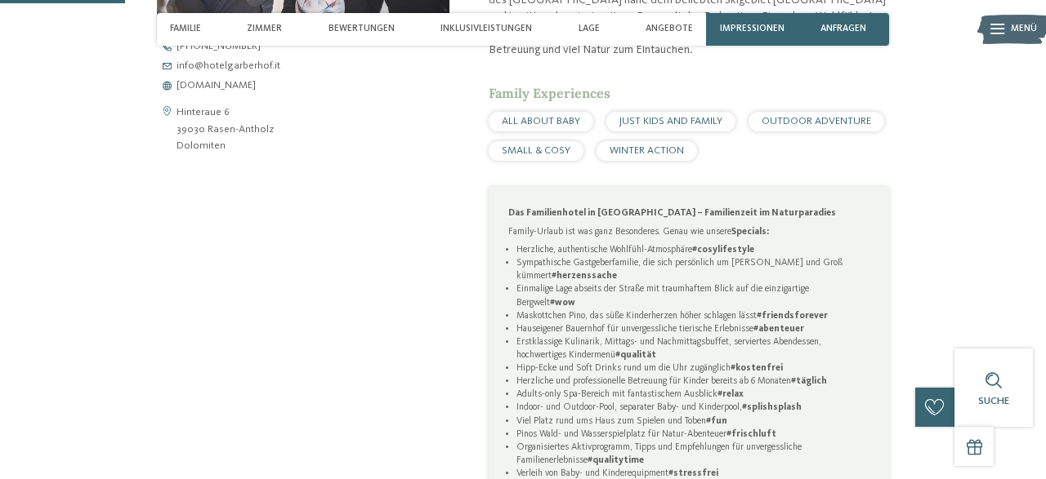
scroll to position [676, 0]
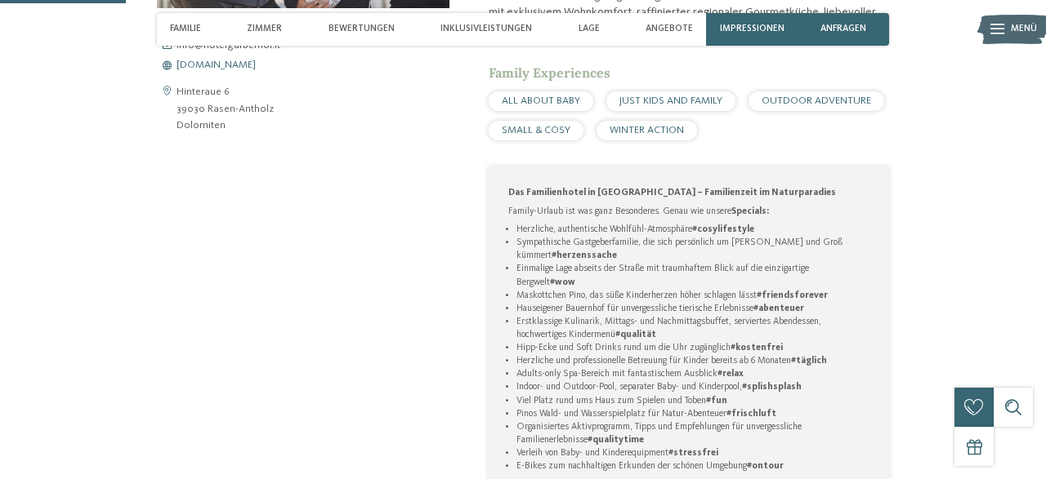
click at [252, 68] on span "www.hotelgarberhof.it" at bounding box center [215, 65] width 79 height 11
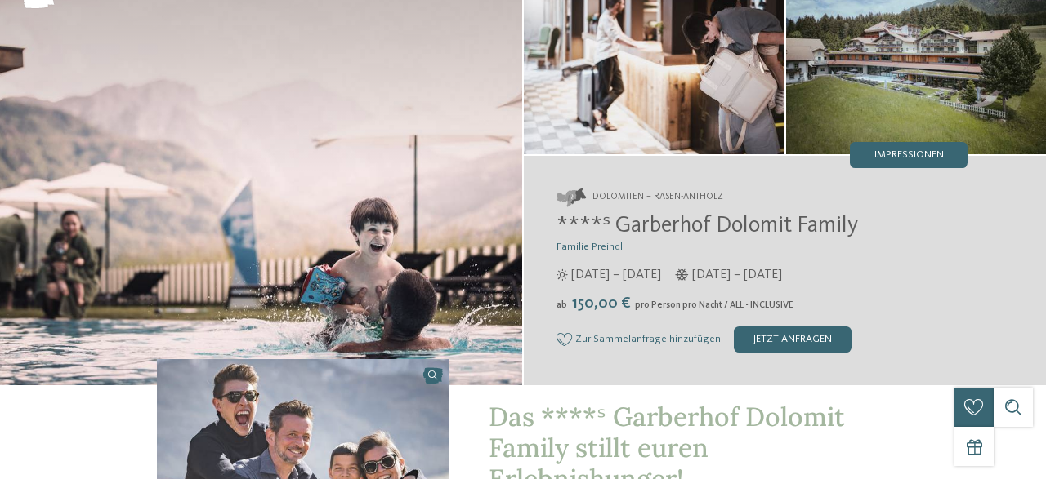
scroll to position [0, 0]
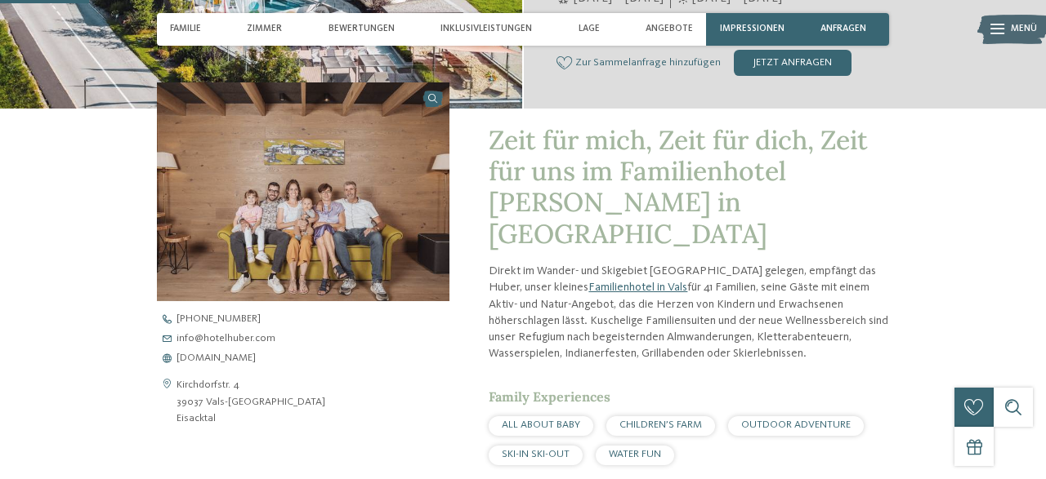
scroll to position [429, 0]
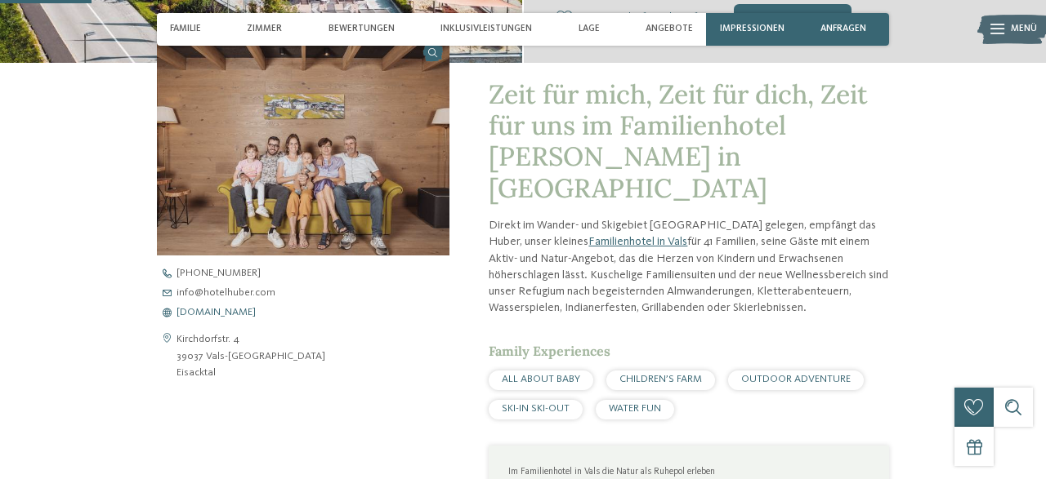
click at [235, 314] on span "[DOMAIN_NAME]" at bounding box center [215, 313] width 79 height 11
